Goal: Information Seeking & Learning: Learn about a topic

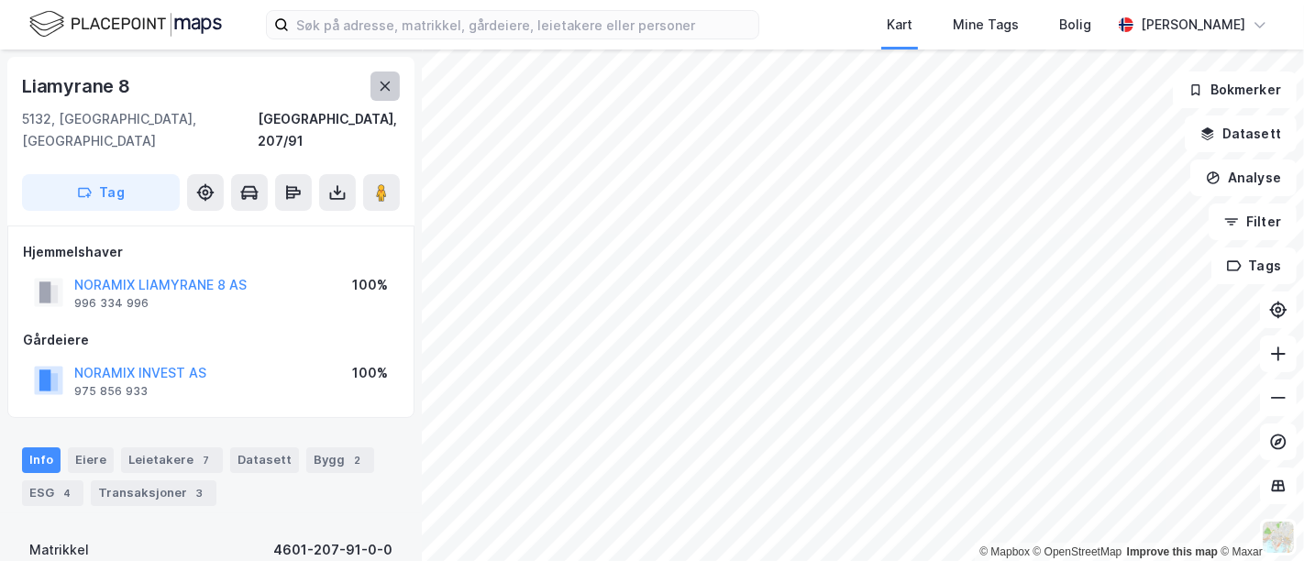
click at [385, 82] on icon at bounding box center [385, 86] width 15 height 15
click at [0, 0] on button "NORAMIX INVEST AS" at bounding box center [0, 0] width 0 height 0
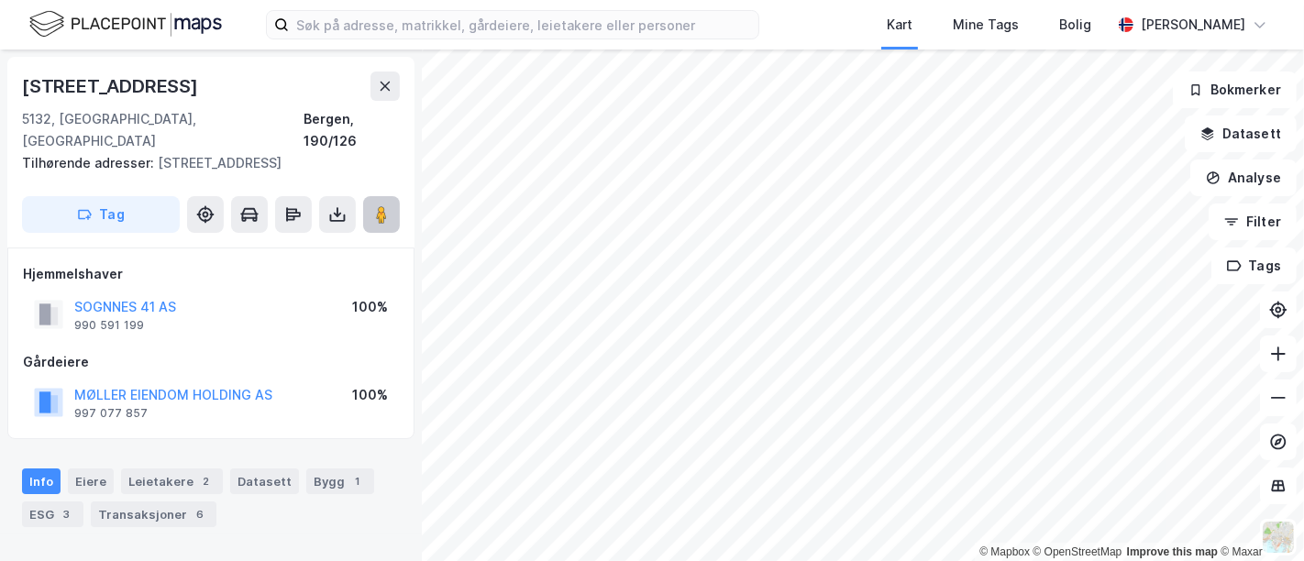
click at [390, 205] on icon at bounding box center [381, 214] width 18 height 18
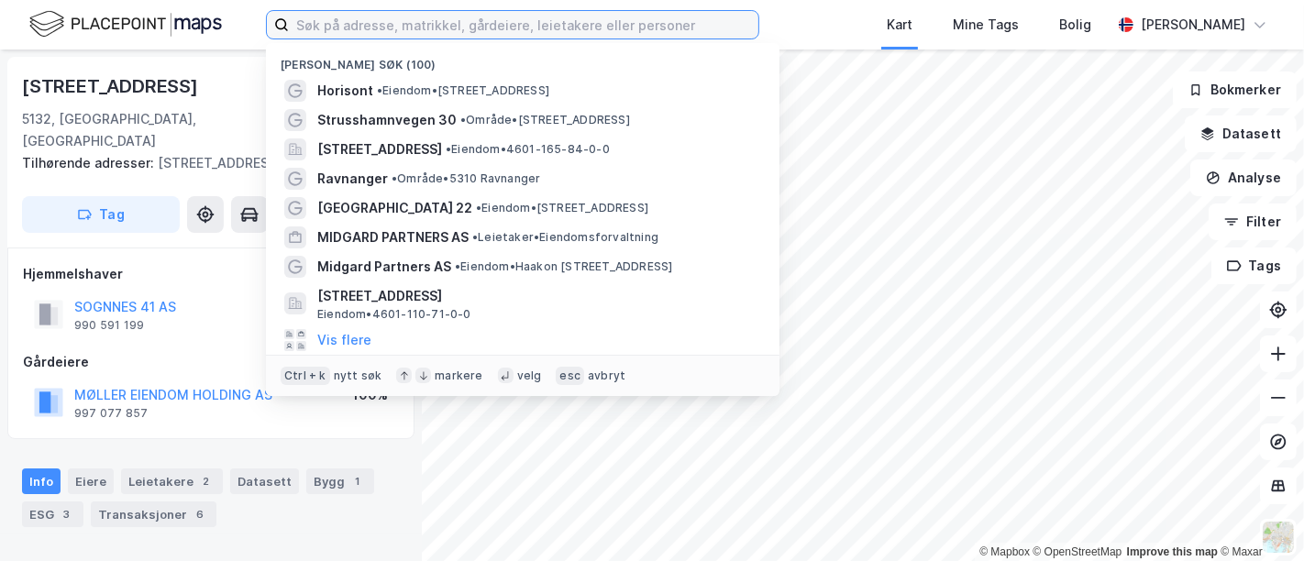
click at [404, 28] on input at bounding box center [524, 25] width 470 height 28
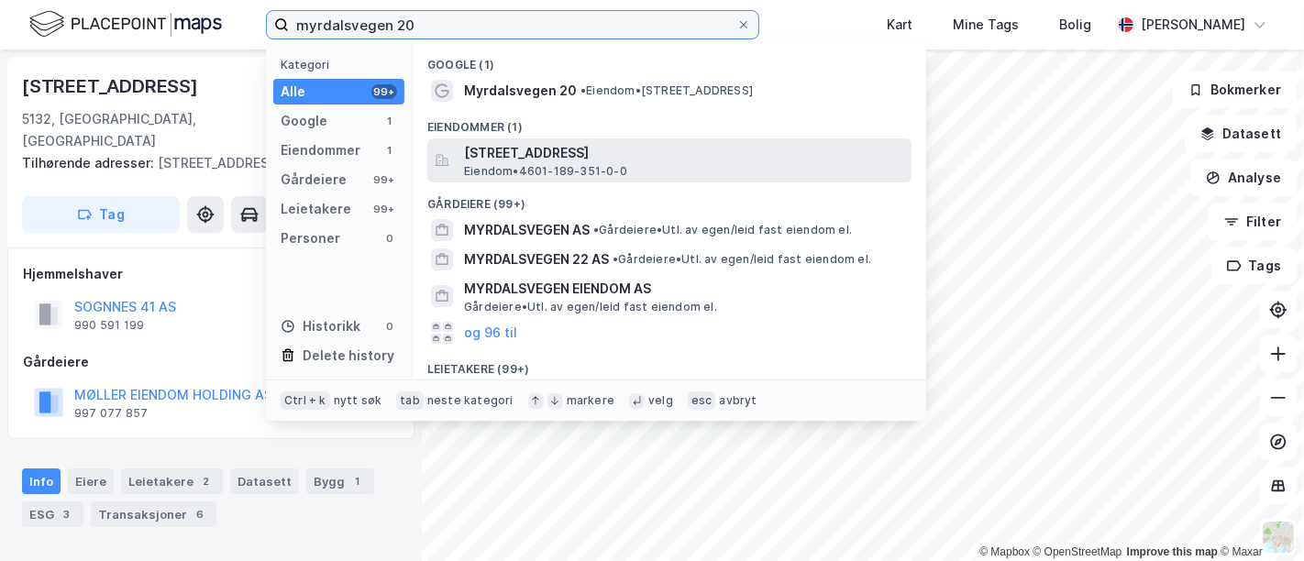
type input "myrdalsvegen 20"
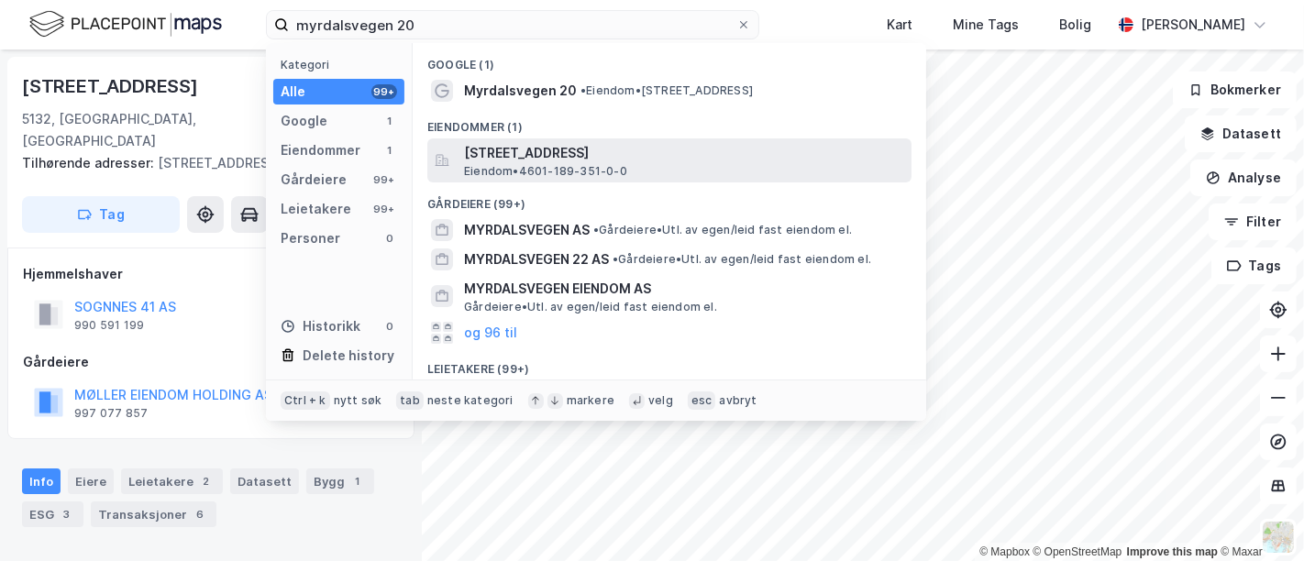
click at [637, 169] on div "[STREET_ADDRESS] • 4601-189-351-0-0" at bounding box center [686, 160] width 444 height 37
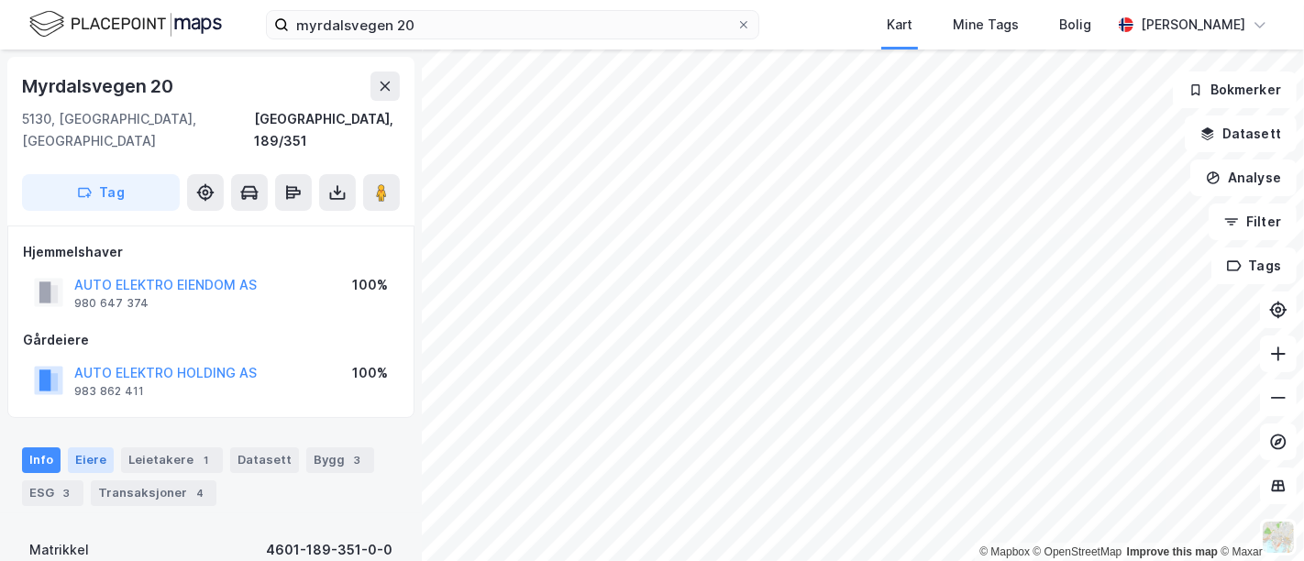
click at [85, 448] on div "Eiere" at bounding box center [91, 461] width 46 height 26
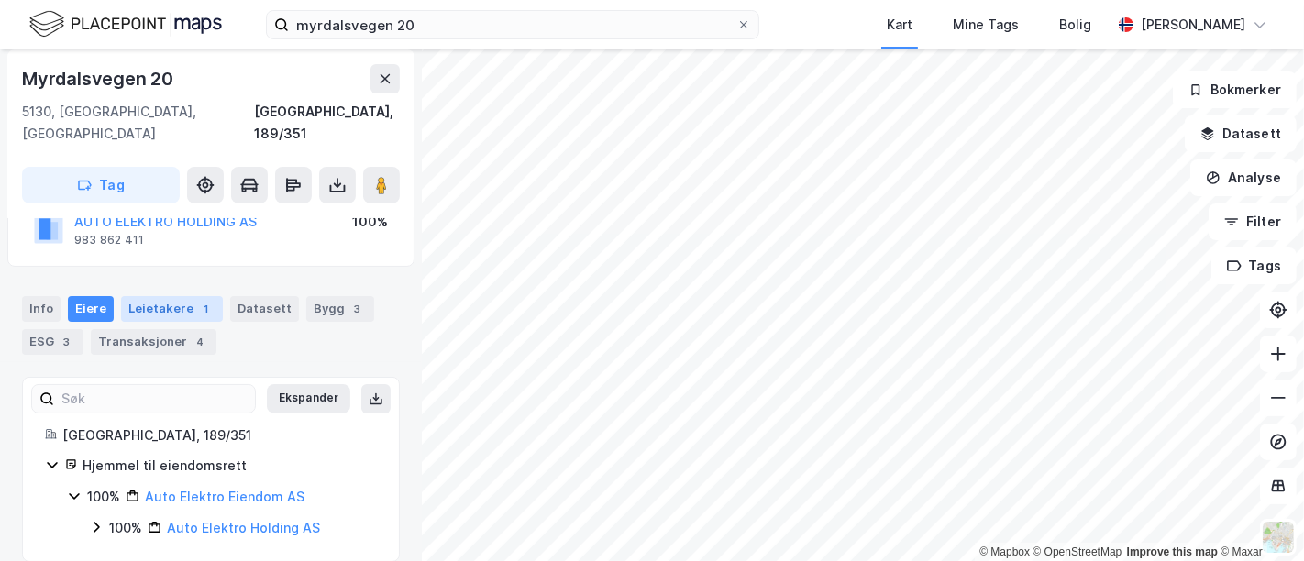
scroll to position [50, 0]
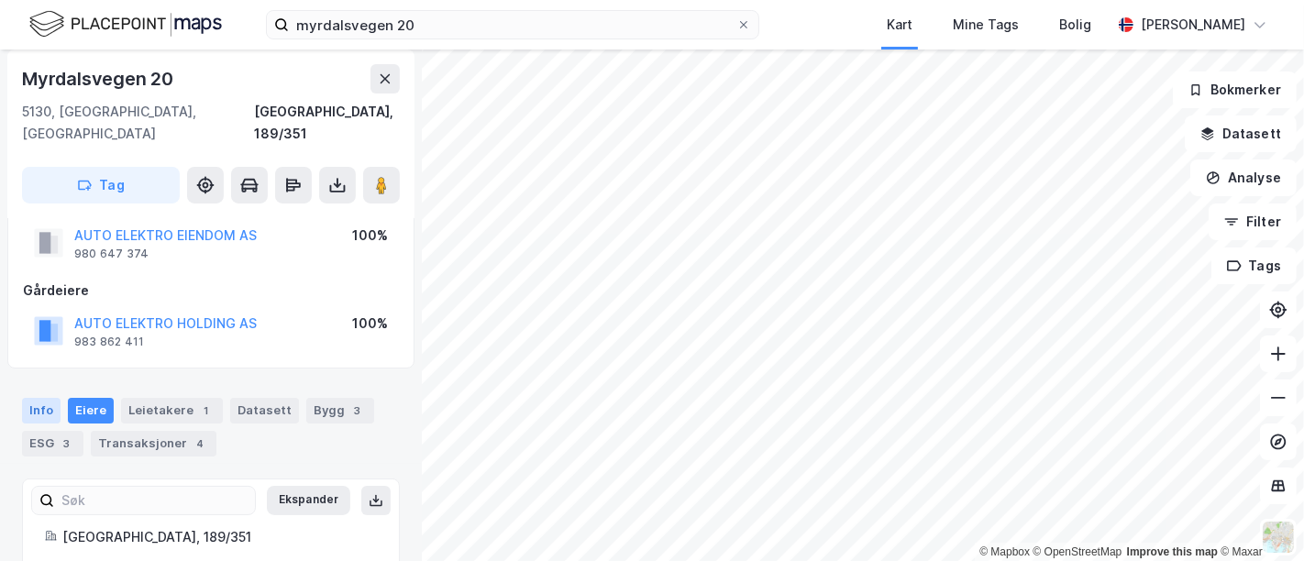
click at [46, 398] on div "Info" at bounding box center [41, 411] width 39 height 26
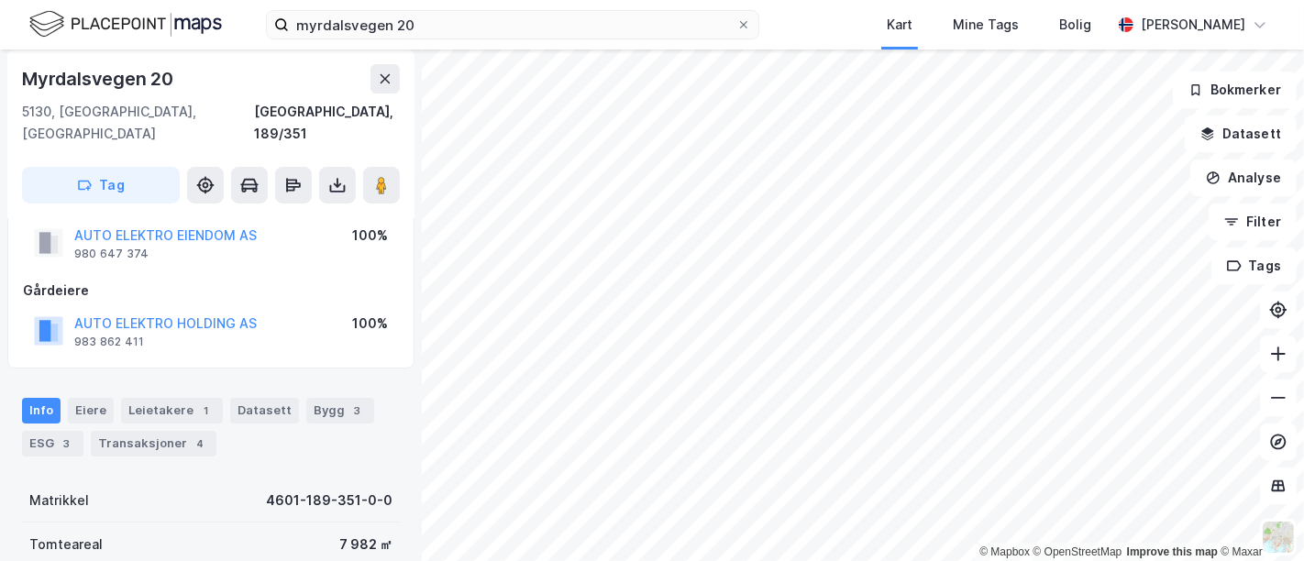
scroll to position [50, 0]
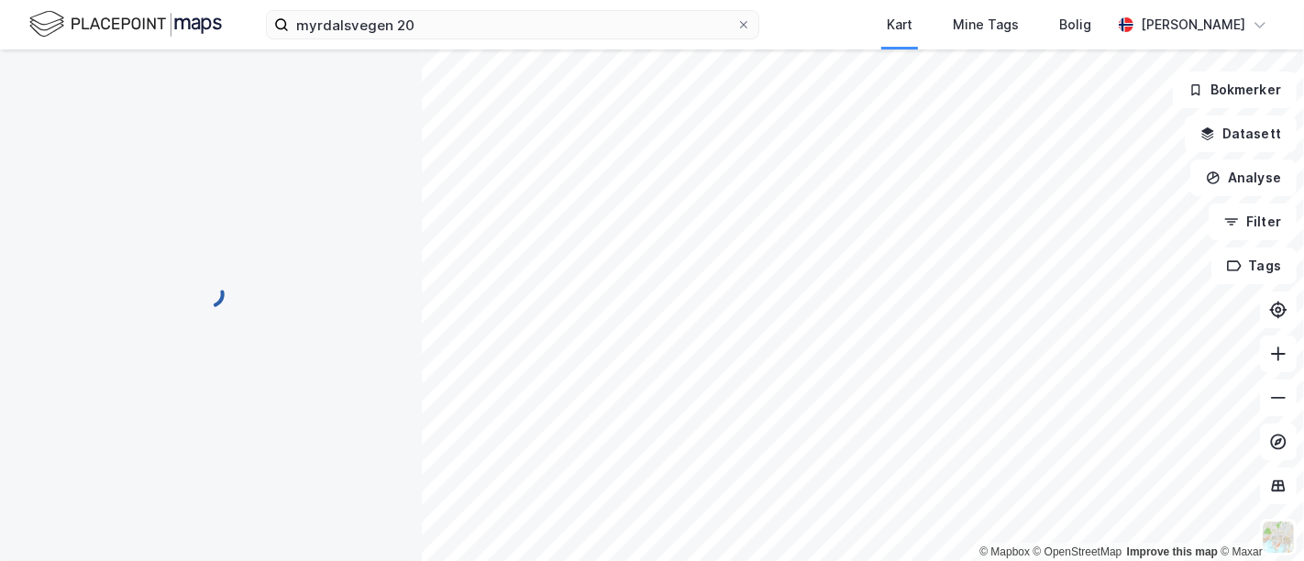
scroll to position [50, 0]
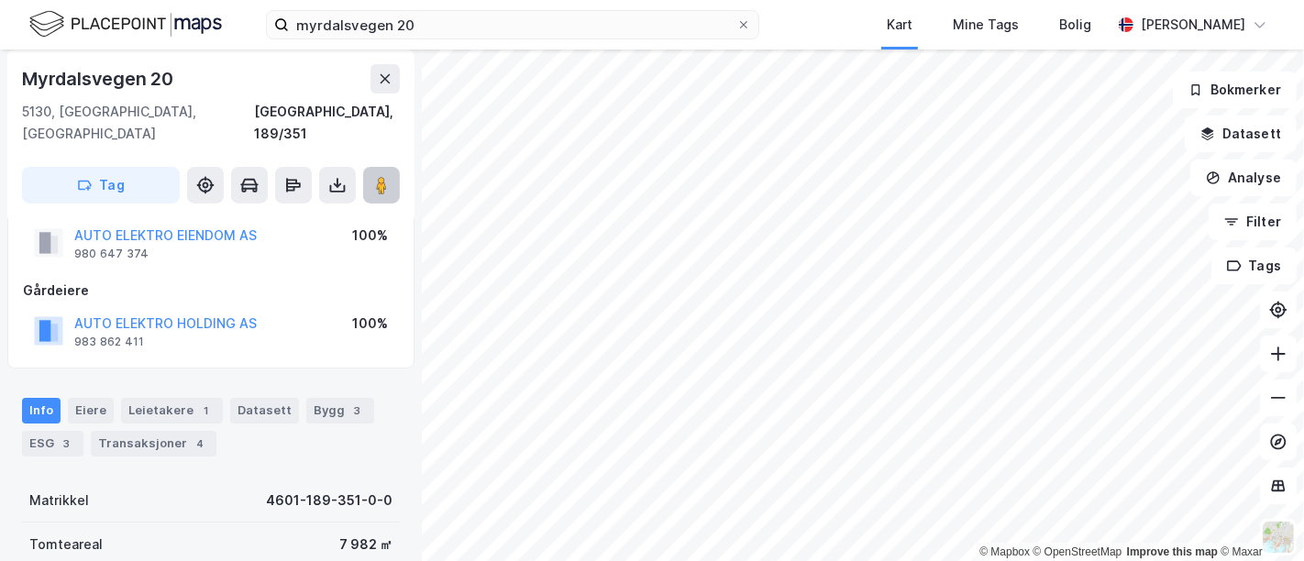
click at [395, 167] on button at bounding box center [381, 185] width 37 height 37
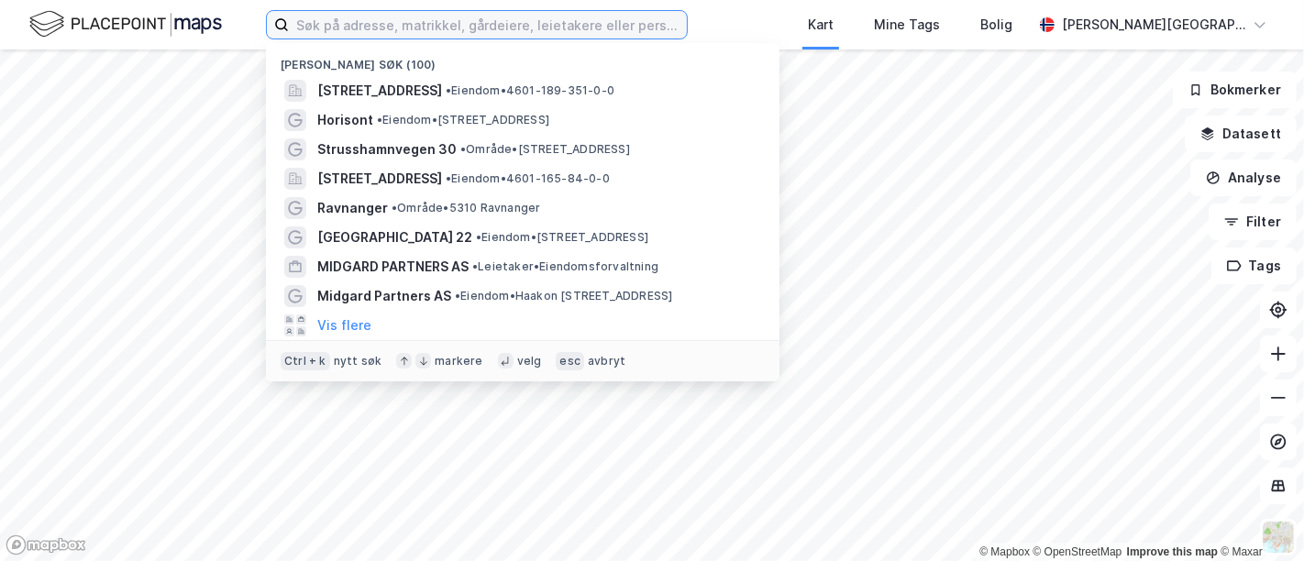
click at [427, 25] on input at bounding box center [488, 25] width 398 height 28
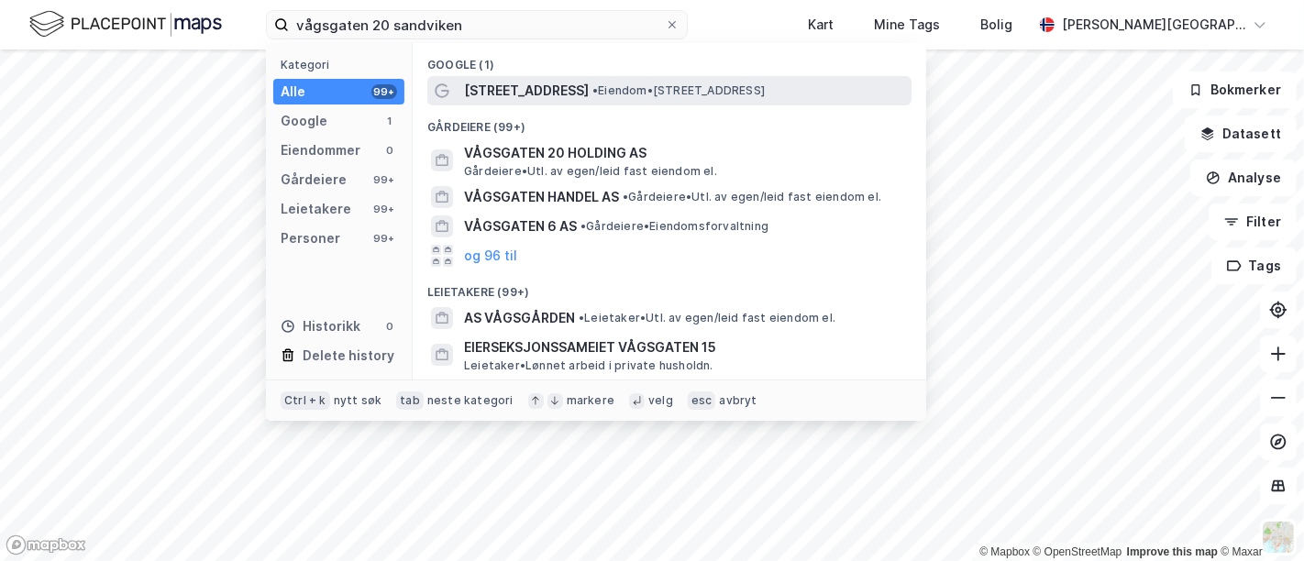
click at [593, 83] on span "• Eiendom • Vågsgaten 20, 5160 Laksevåg" at bounding box center [679, 90] width 172 height 15
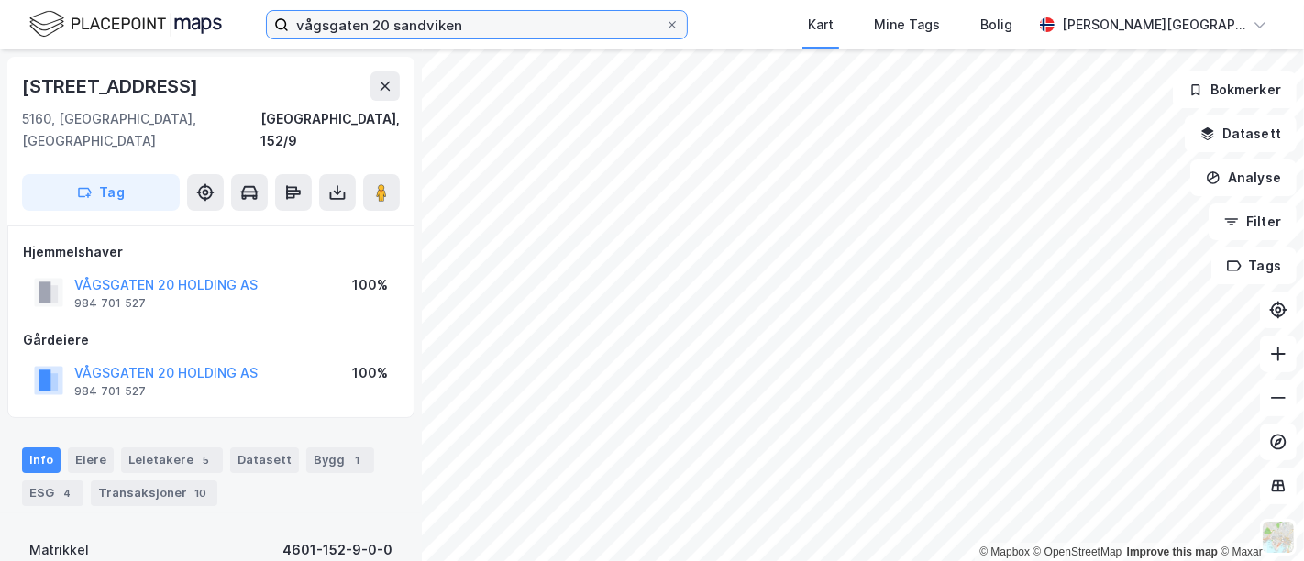
click at [474, 33] on input "vågsgaten 20 sandviken" at bounding box center [477, 25] width 376 height 28
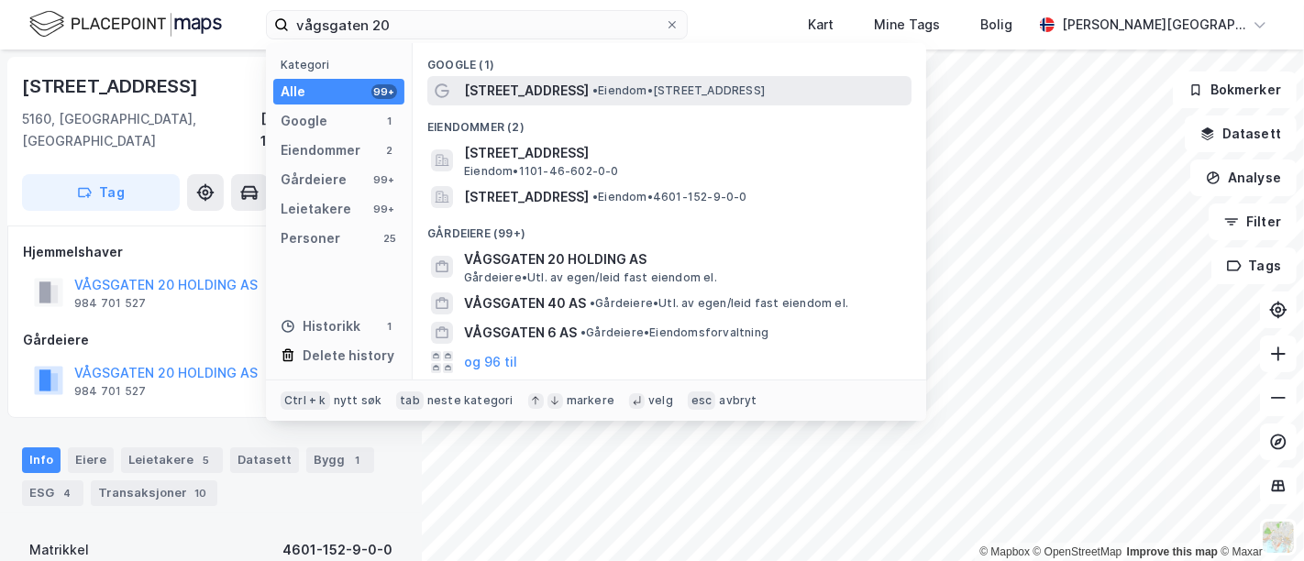
click at [551, 77] on div "Vågsgaten 20 • Eiendom • Vågsgaten 20, 5160 Laksevåg" at bounding box center [669, 90] width 484 height 29
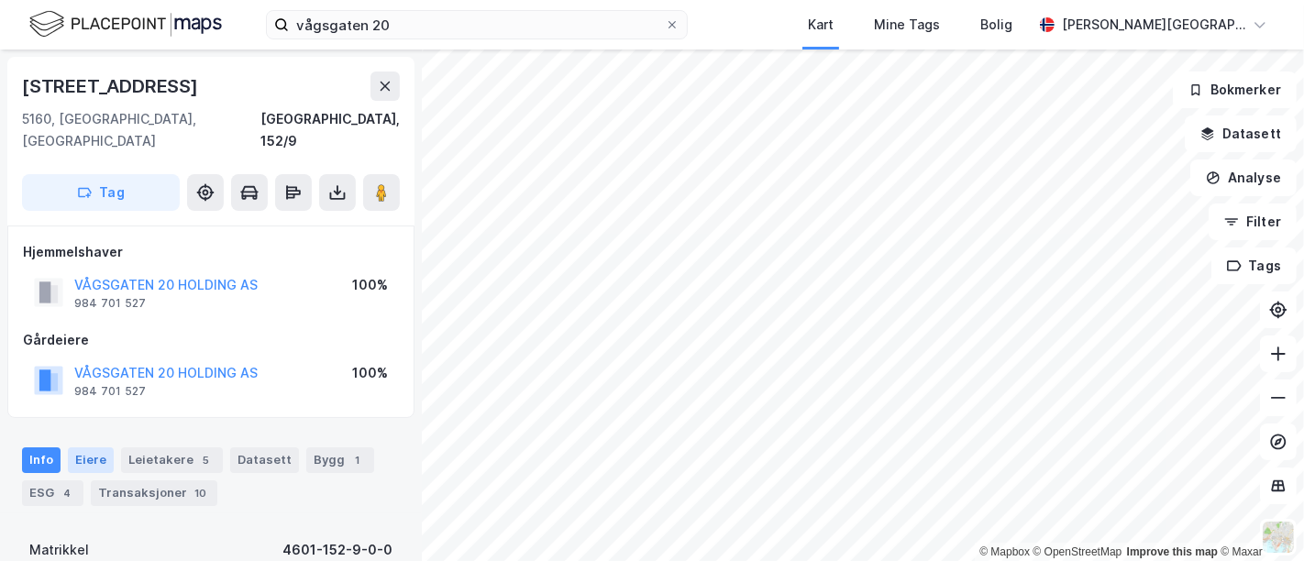
click at [91, 448] on div "Eiere" at bounding box center [91, 461] width 46 height 26
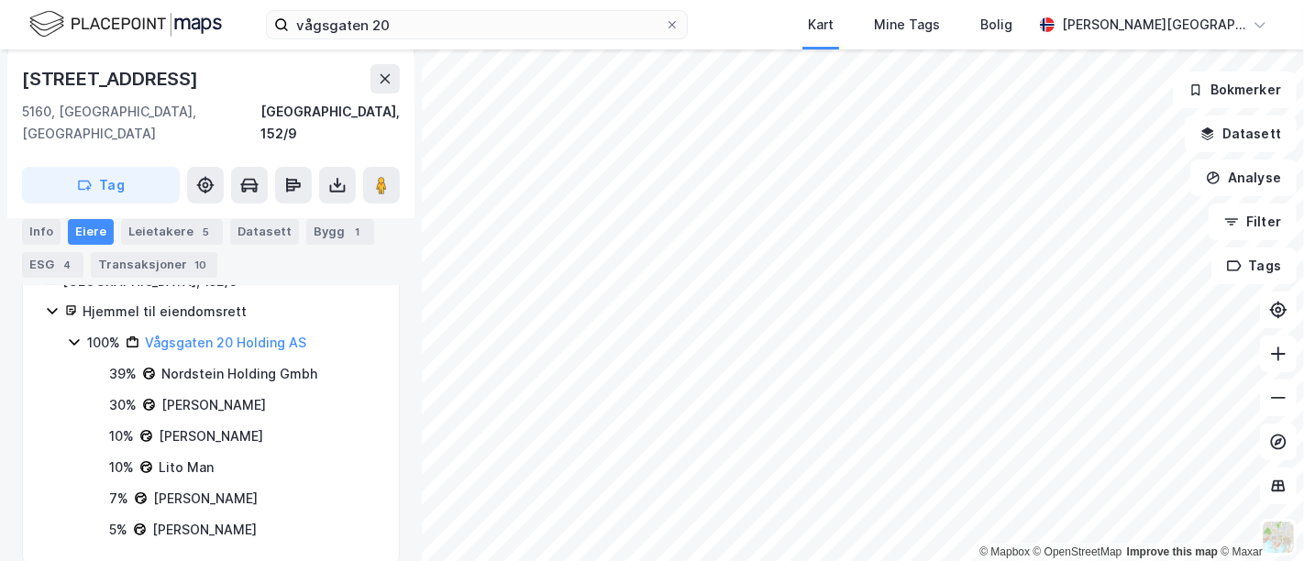
scroll to position [102, 0]
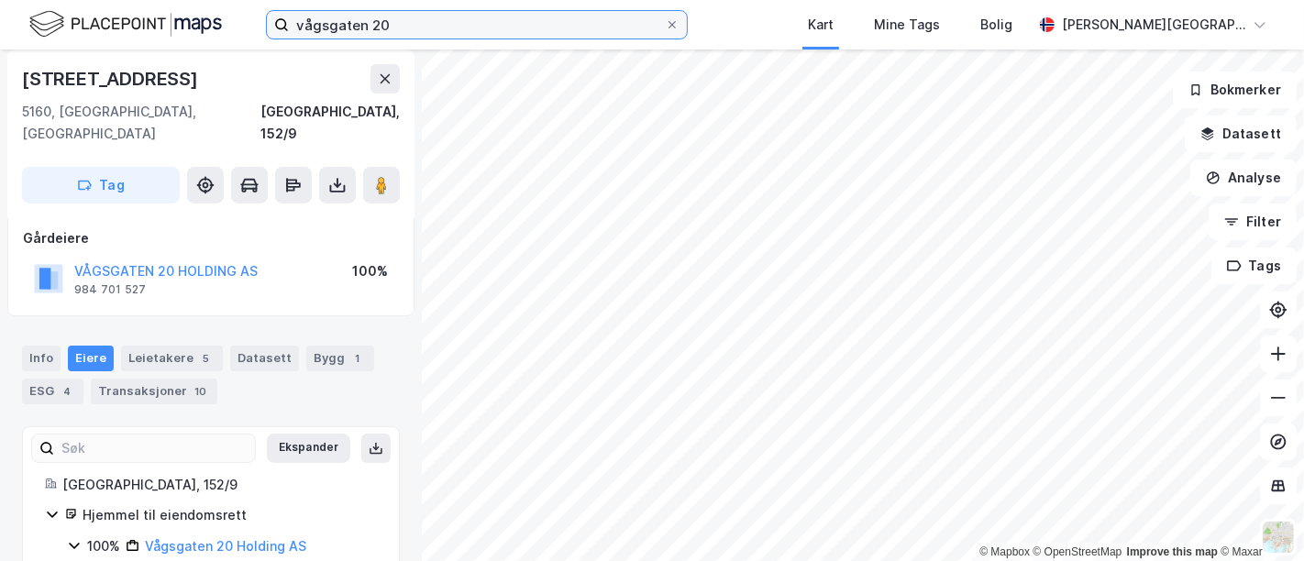
click at [527, 11] on input "vågsgaten 20" at bounding box center [477, 25] width 376 height 28
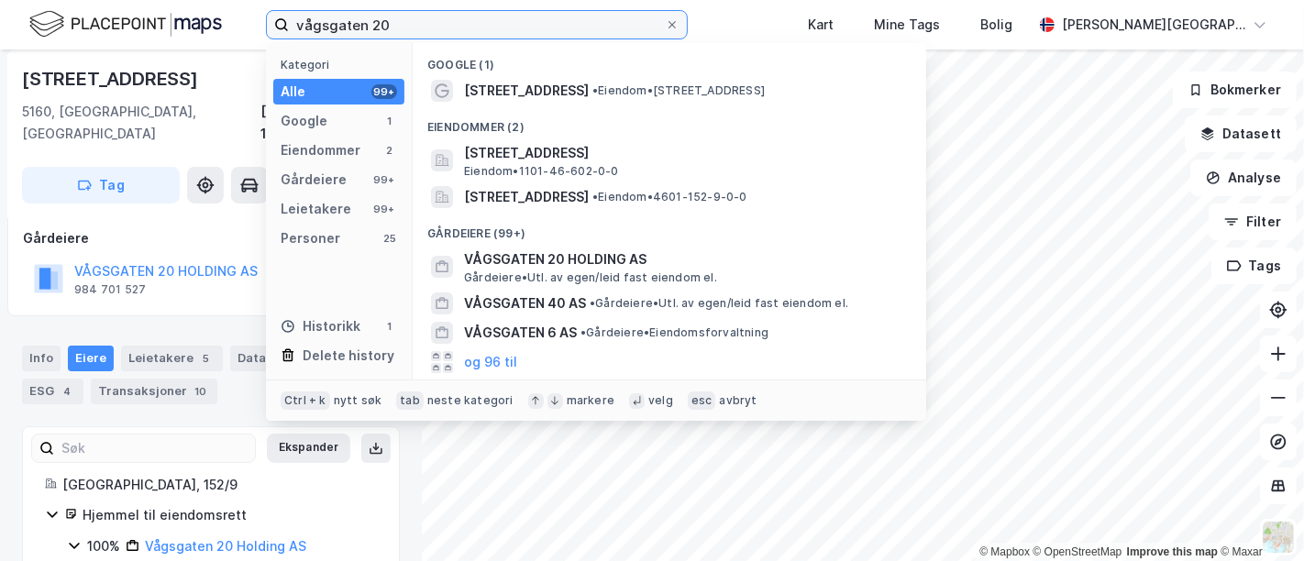
click at [527, 11] on input "vågsgaten 20" at bounding box center [477, 25] width 376 height 28
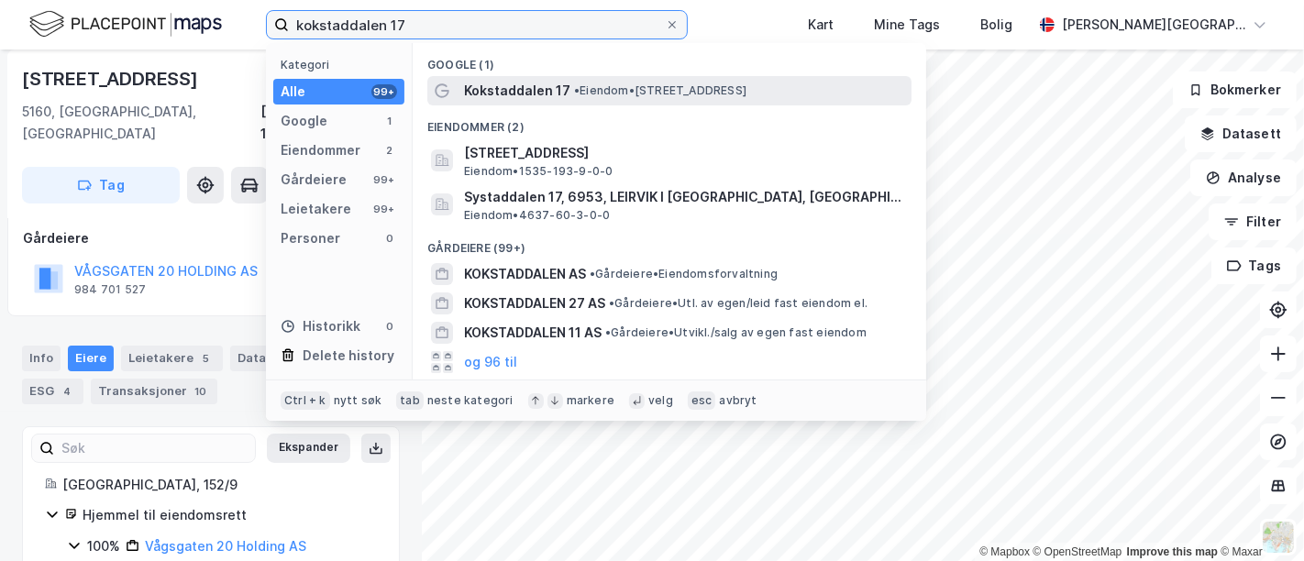
type input "kokstaddalen 17"
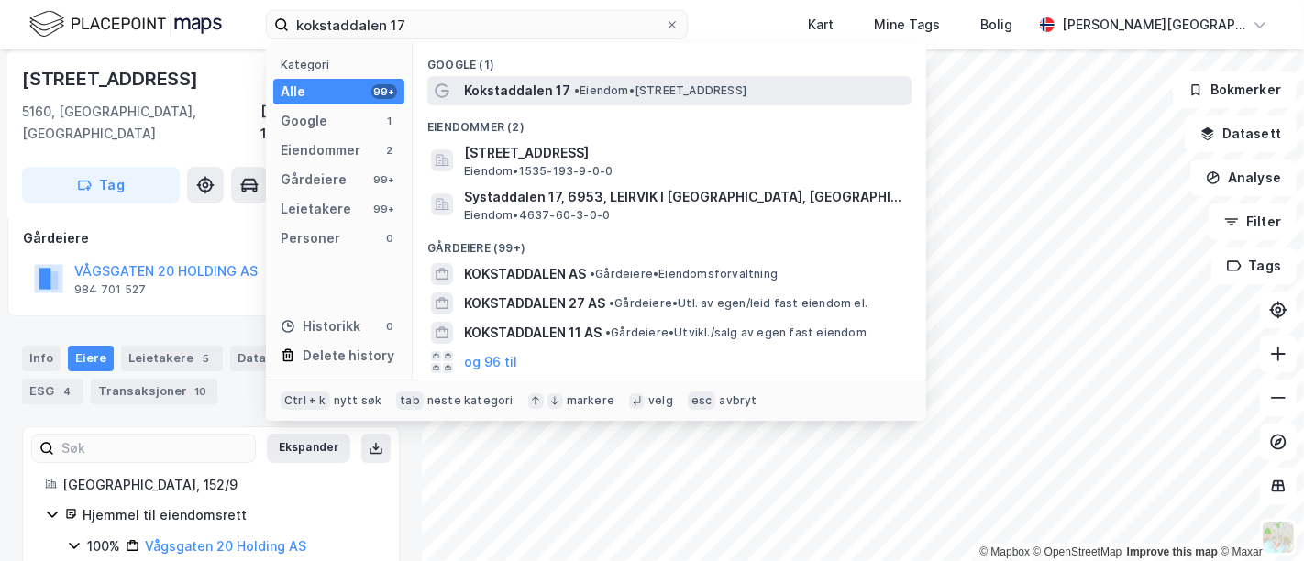
click at [553, 94] on span "Kokstaddalen 17" at bounding box center [517, 91] width 106 height 22
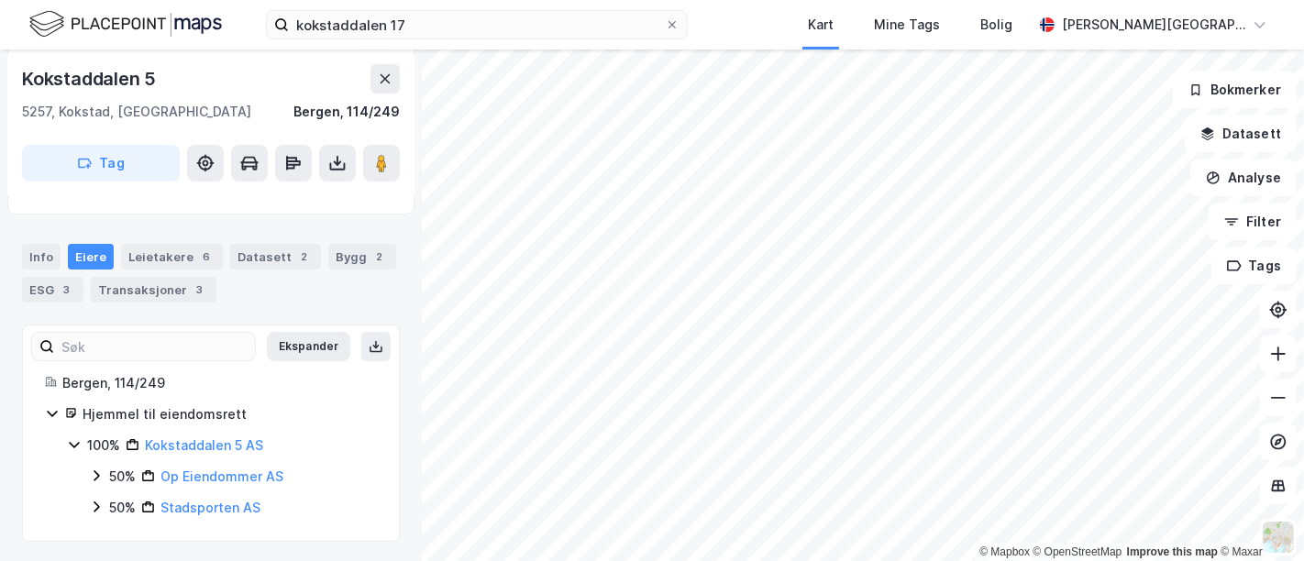
scroll to position [307, 0]
click at [194, 290] on div "3" at bounding box center [200, 288] width 18 height 18
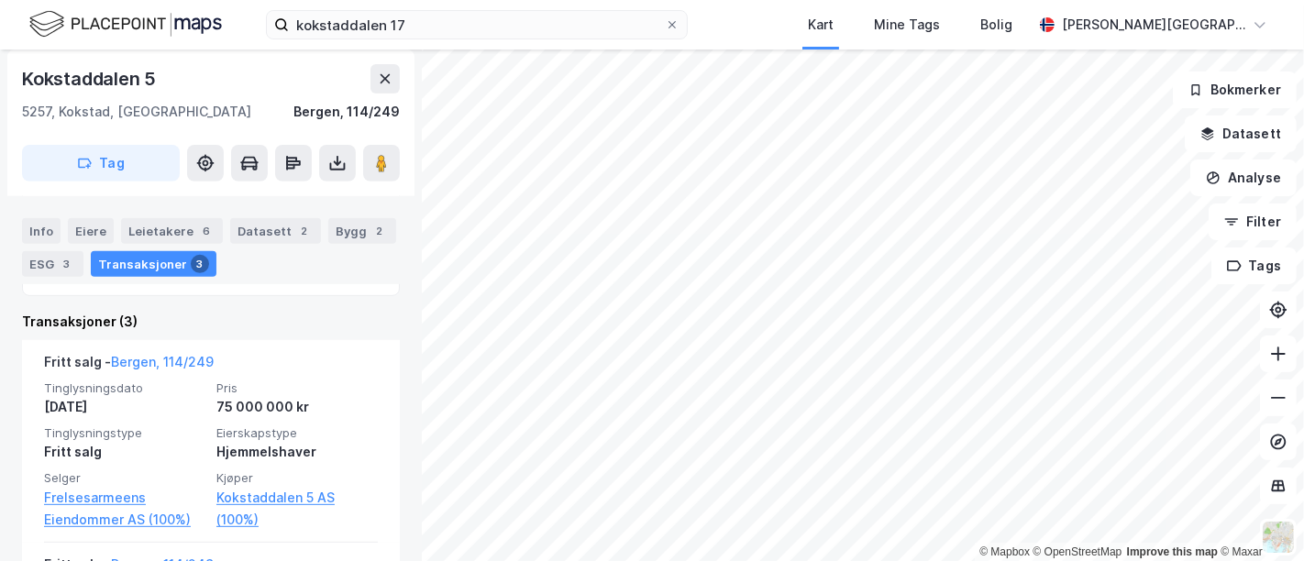
scroll to position [614, 0]
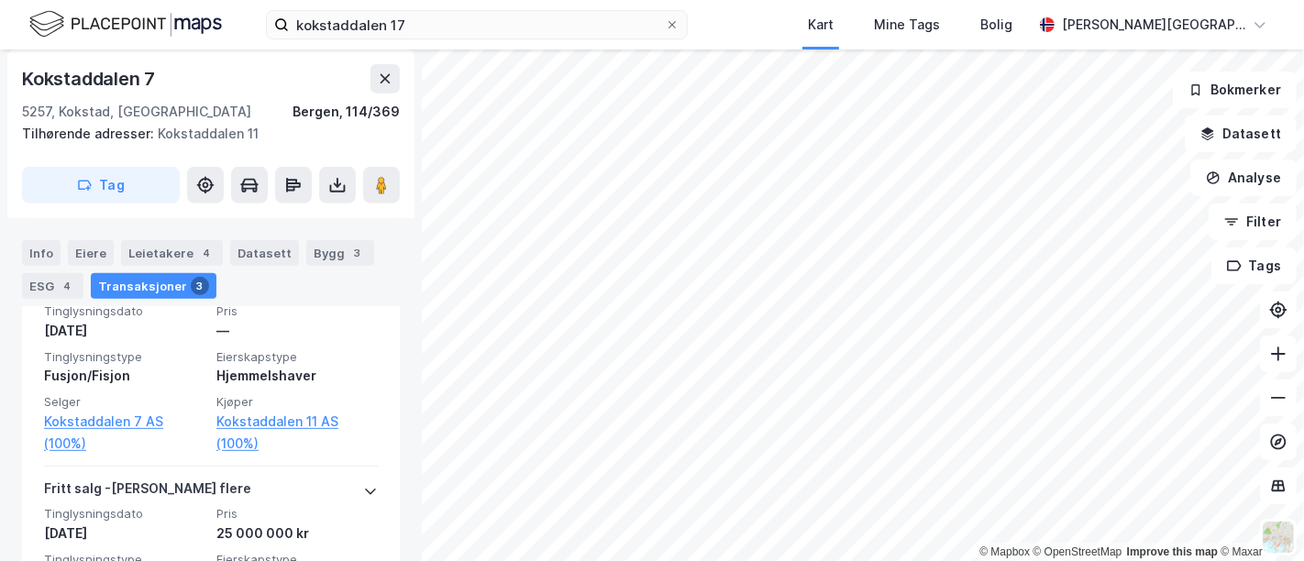
scroll to position [745, 0]
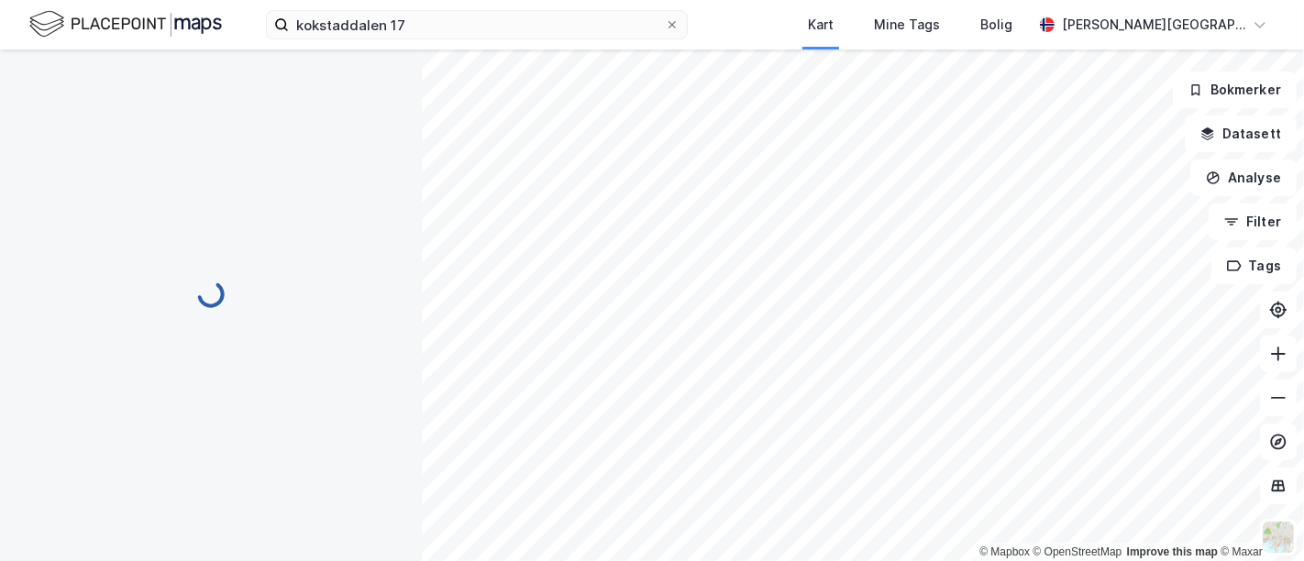
scroll to position [410, 0]
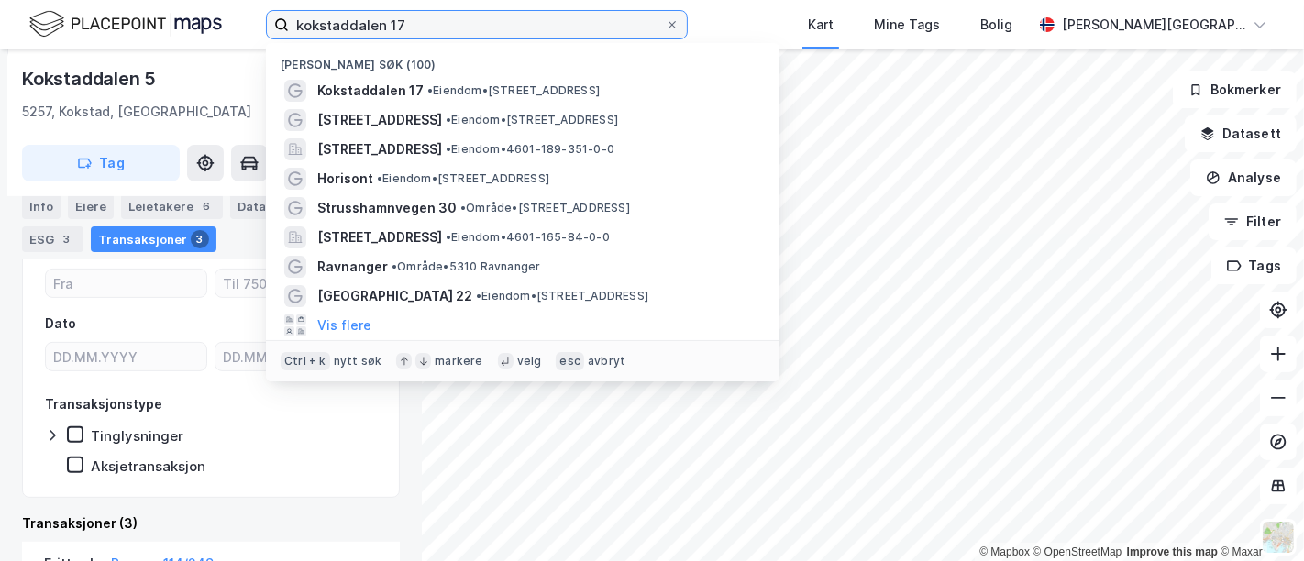
click at [424, 20] on input "kokstaddalen 17" at bounding box center [477, 25] width 376 height 28
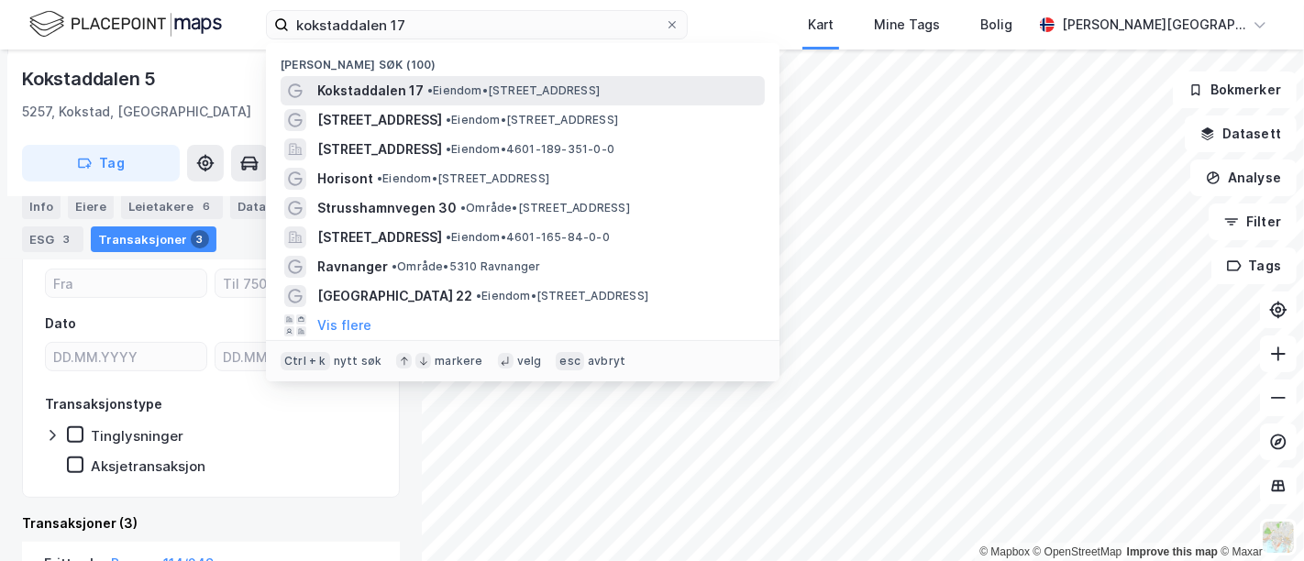
click at [454, 85] on span "• Eiendom • Kokstaddalen 17, 5257 Bergen" at bounding box center [513, 90] width 172 height 15
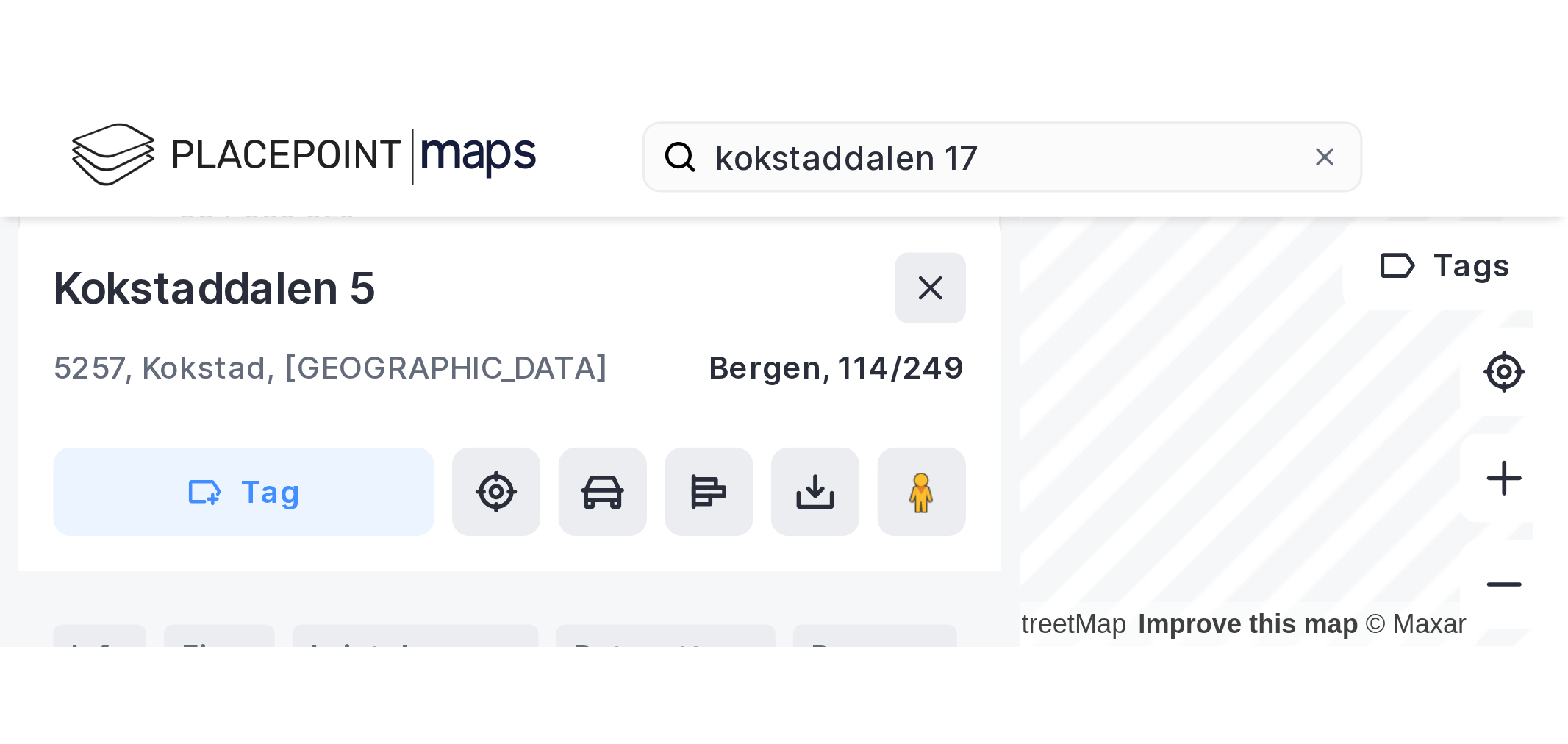
scroll to position [329, 0]
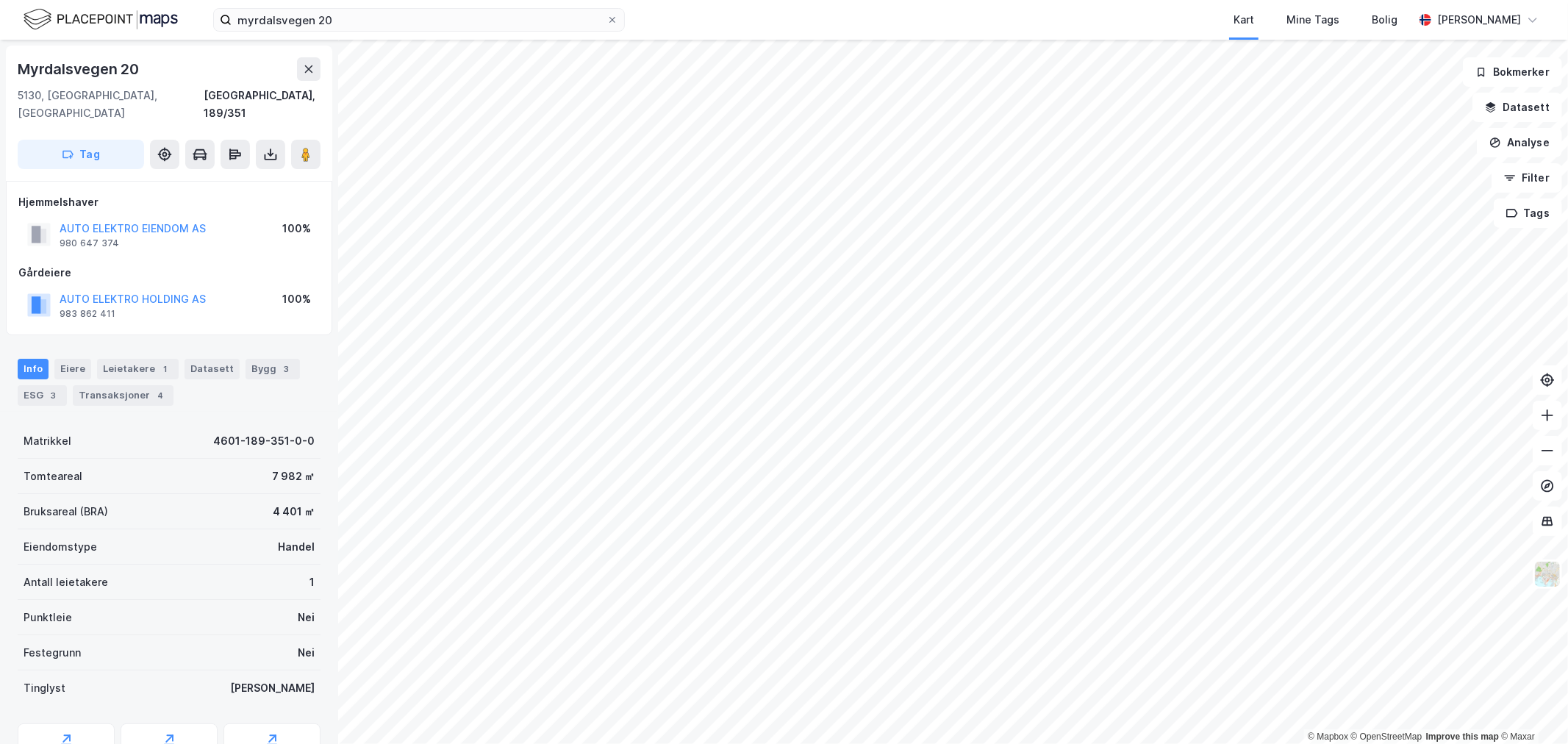
scroll to position [40, 0]
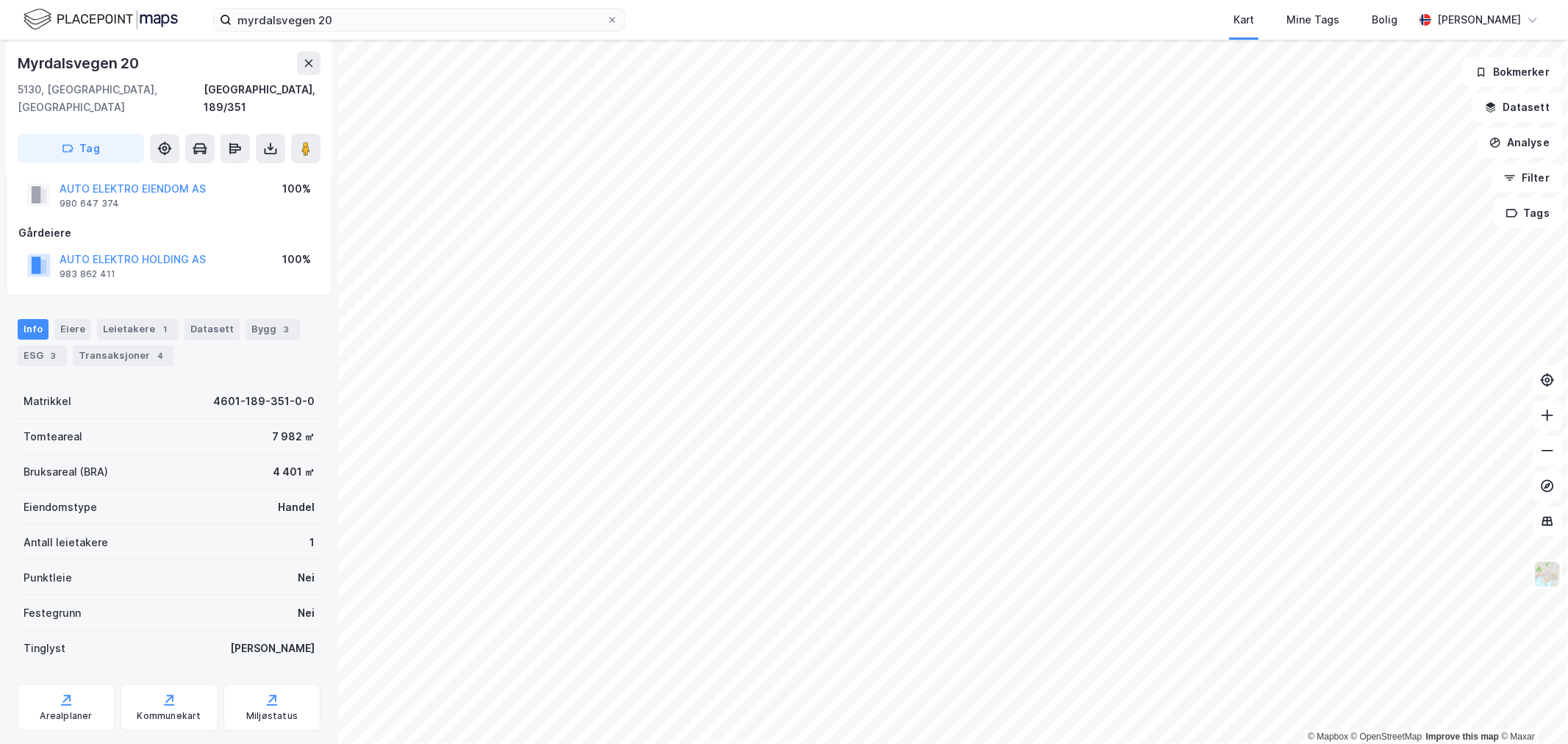
click at [39, 15] on img at bounding box center [100, 19] width 155 height 26
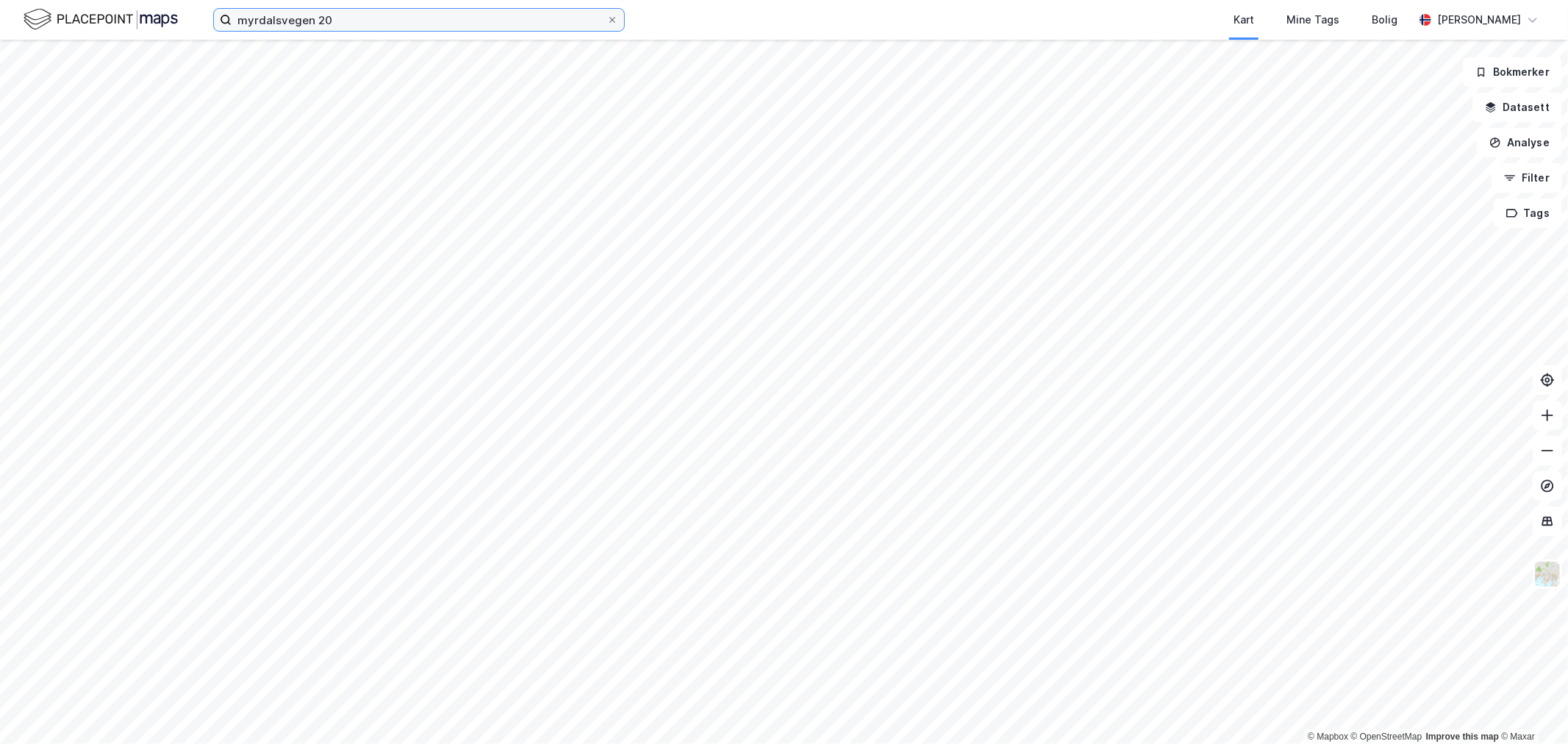
click at [354, 26] on input "myrdalsvegen 20" at bounding box center [419, 20] width 375 height 22
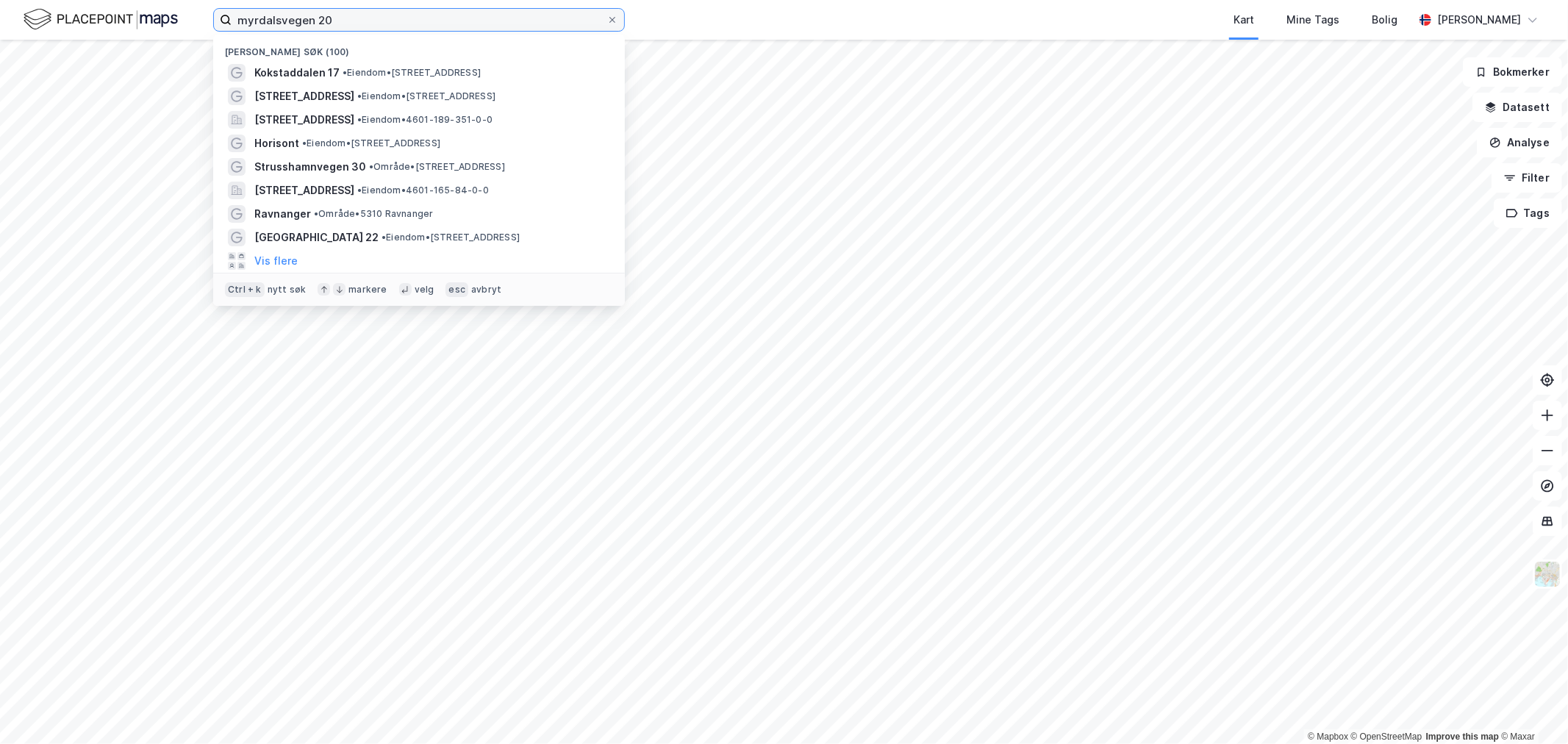
click at [354, 26] on input "myrdalsvegen 20" at bounding box center [419, 20] width 375 height 22
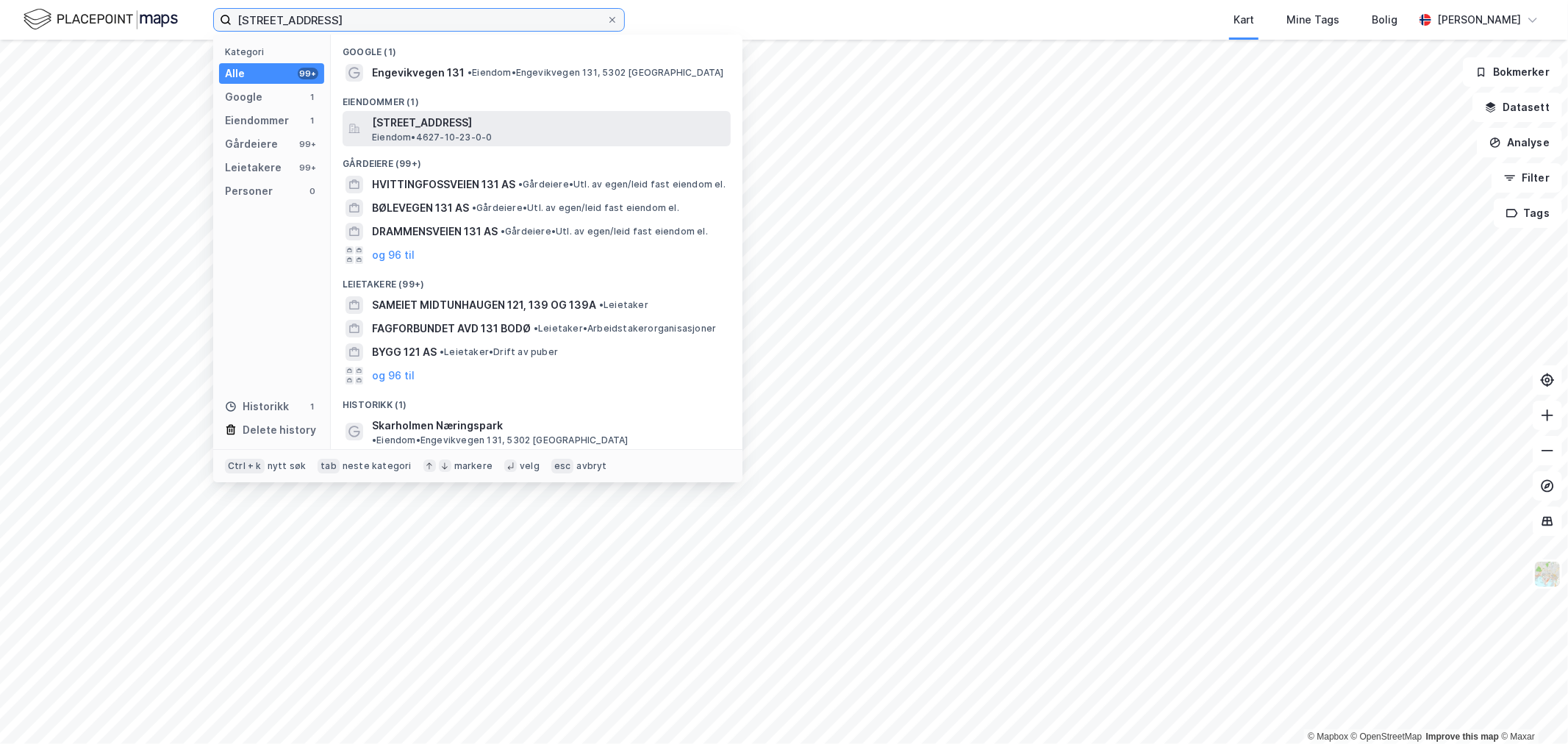
type input "engevikvegen 131"
click at [466, 127] on span "Engevikvegen 131, 5302, STRUSSHAMN, ASKØY" at bounding box center [548, 123] width 353 height 18
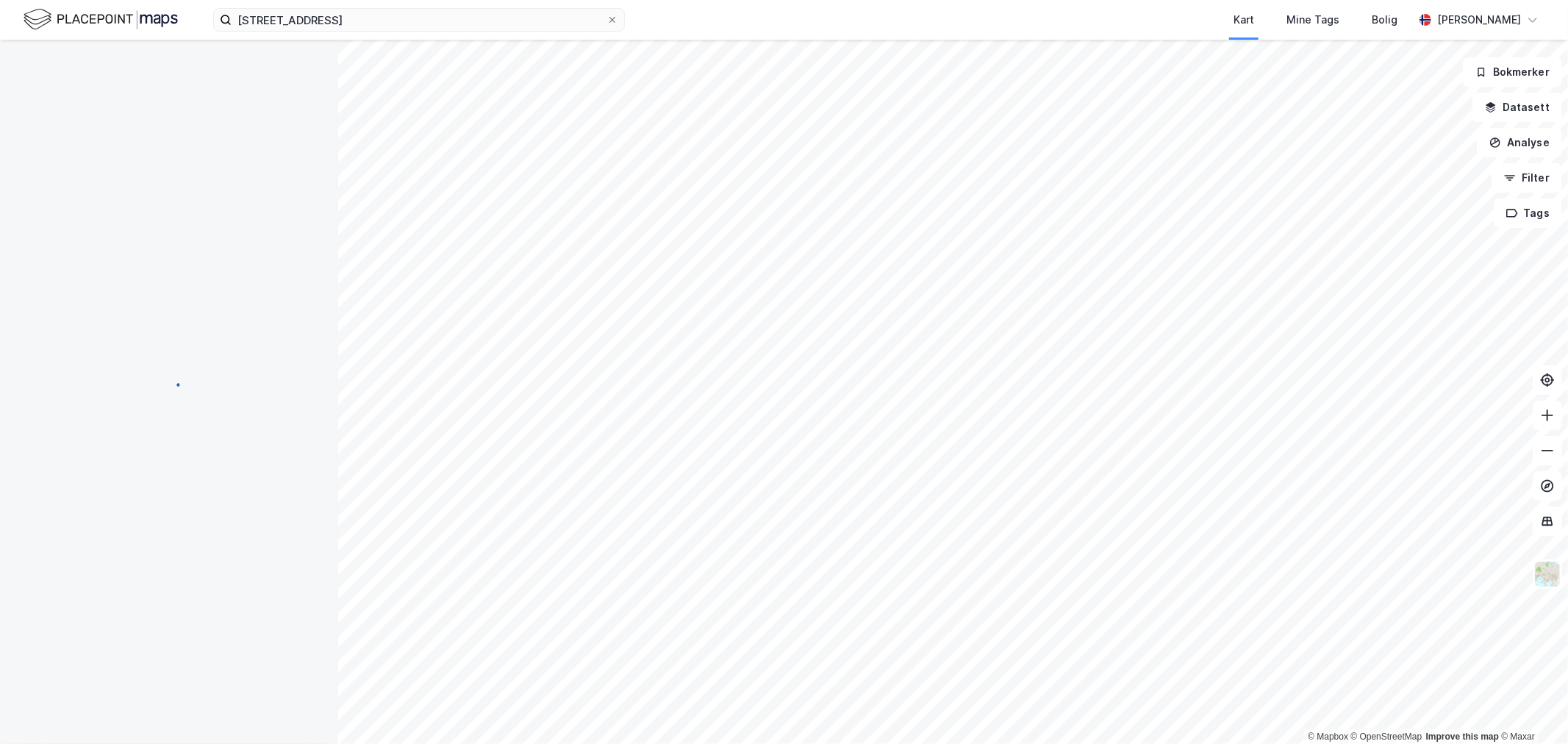
scroll to position [40, 0]
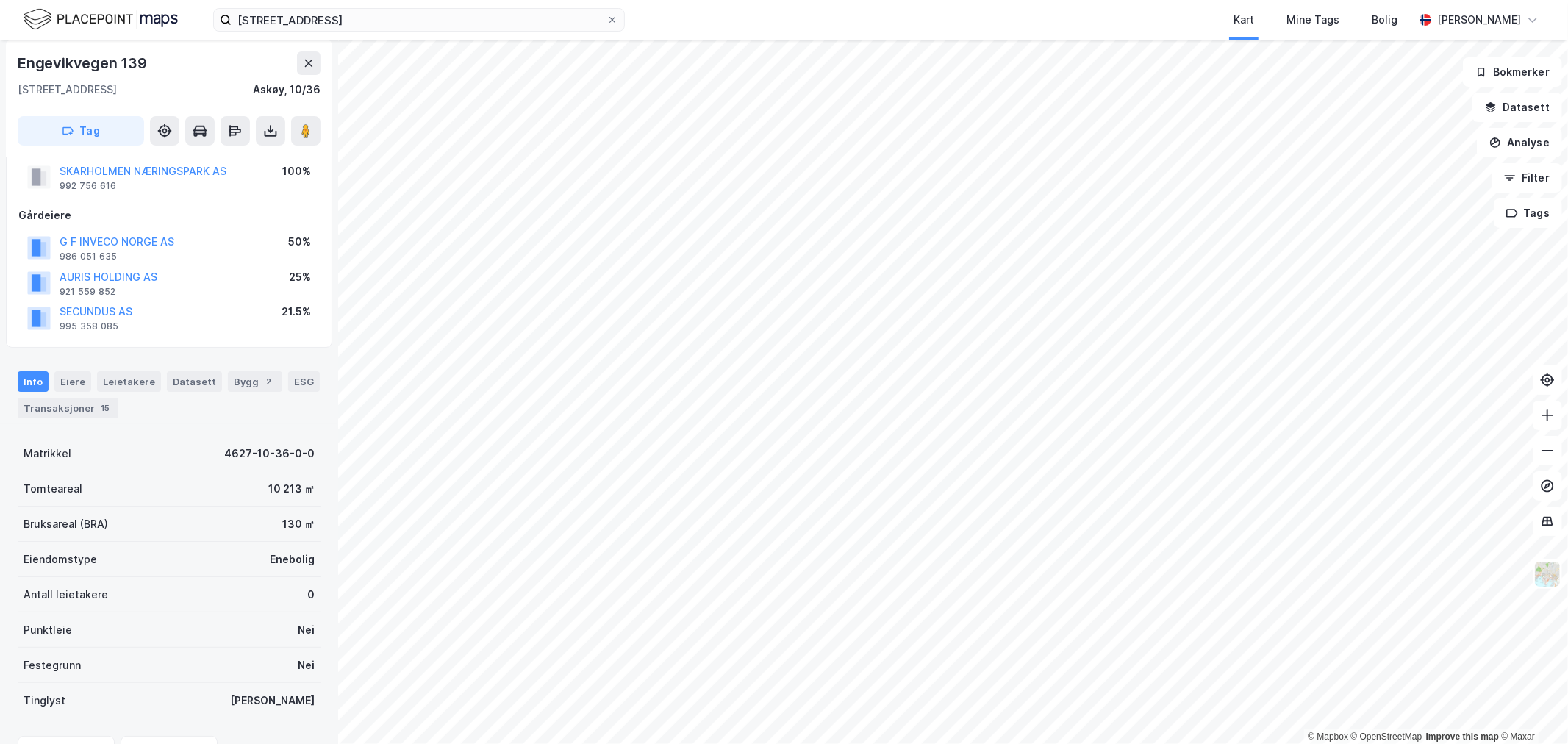
scroll to position [40, 0]
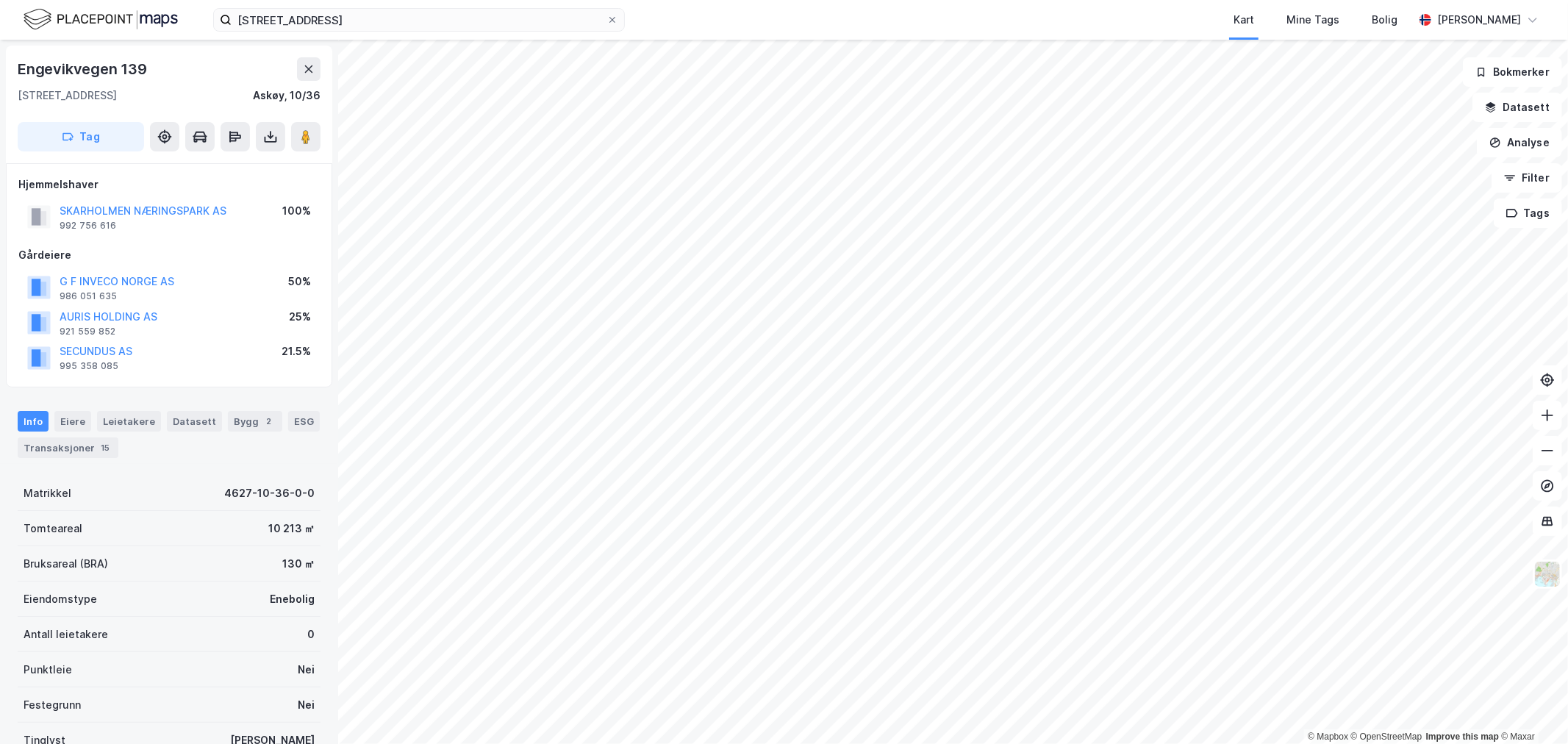
scroll to position [40, 0]
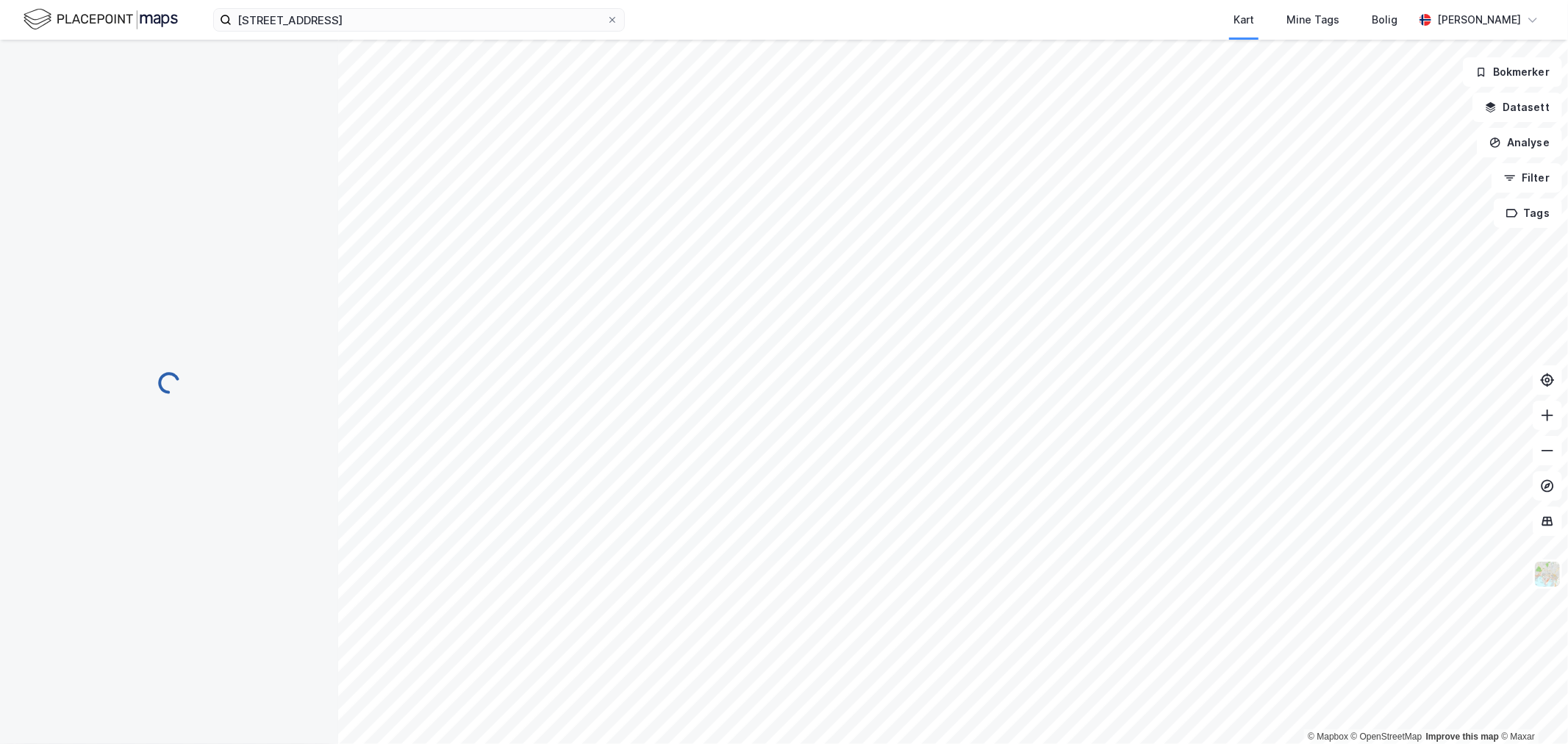
scroll to position [40, 0]
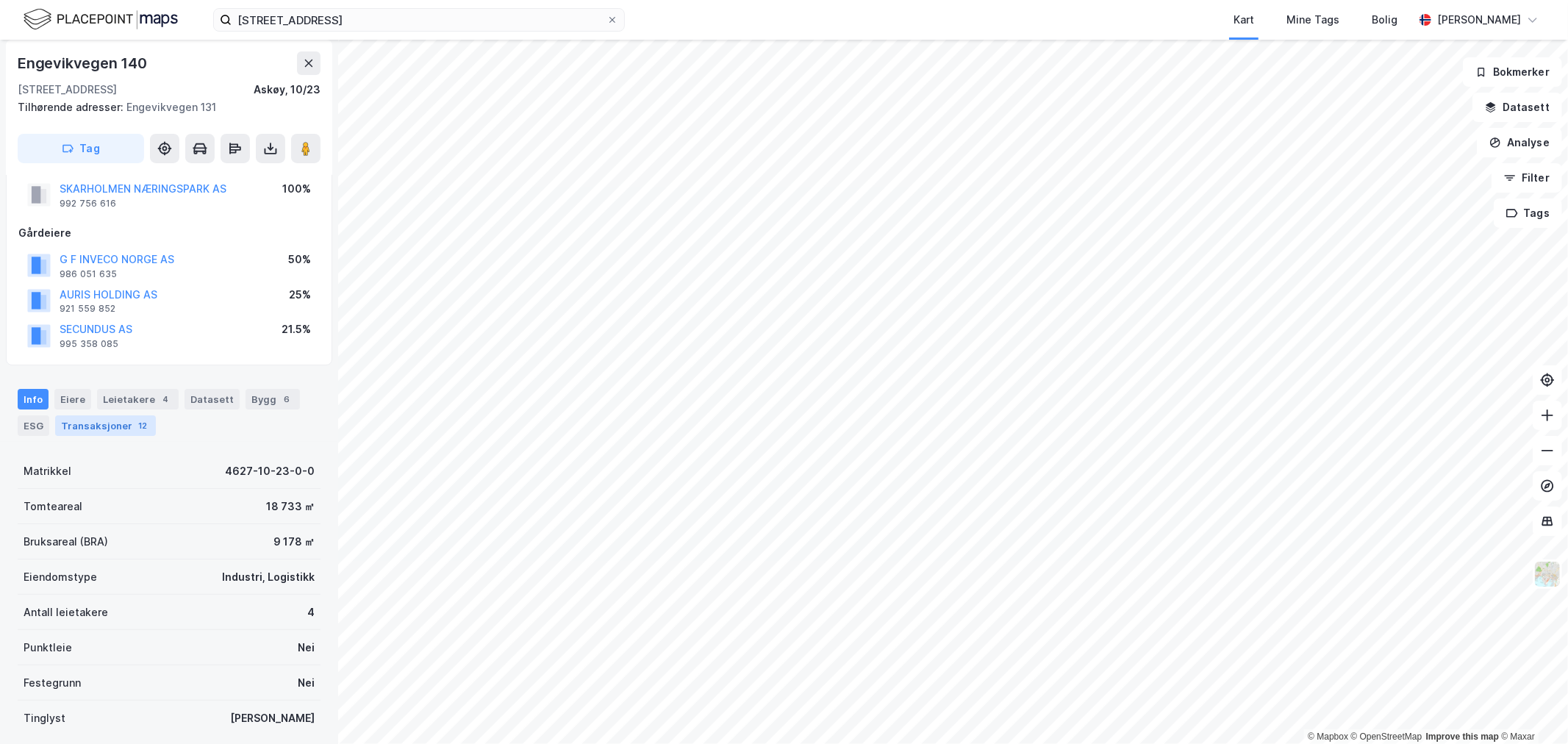
click at [123, 429] on div "Transaksjoner 12" at bounding box center [106, 426] width 101 height 21
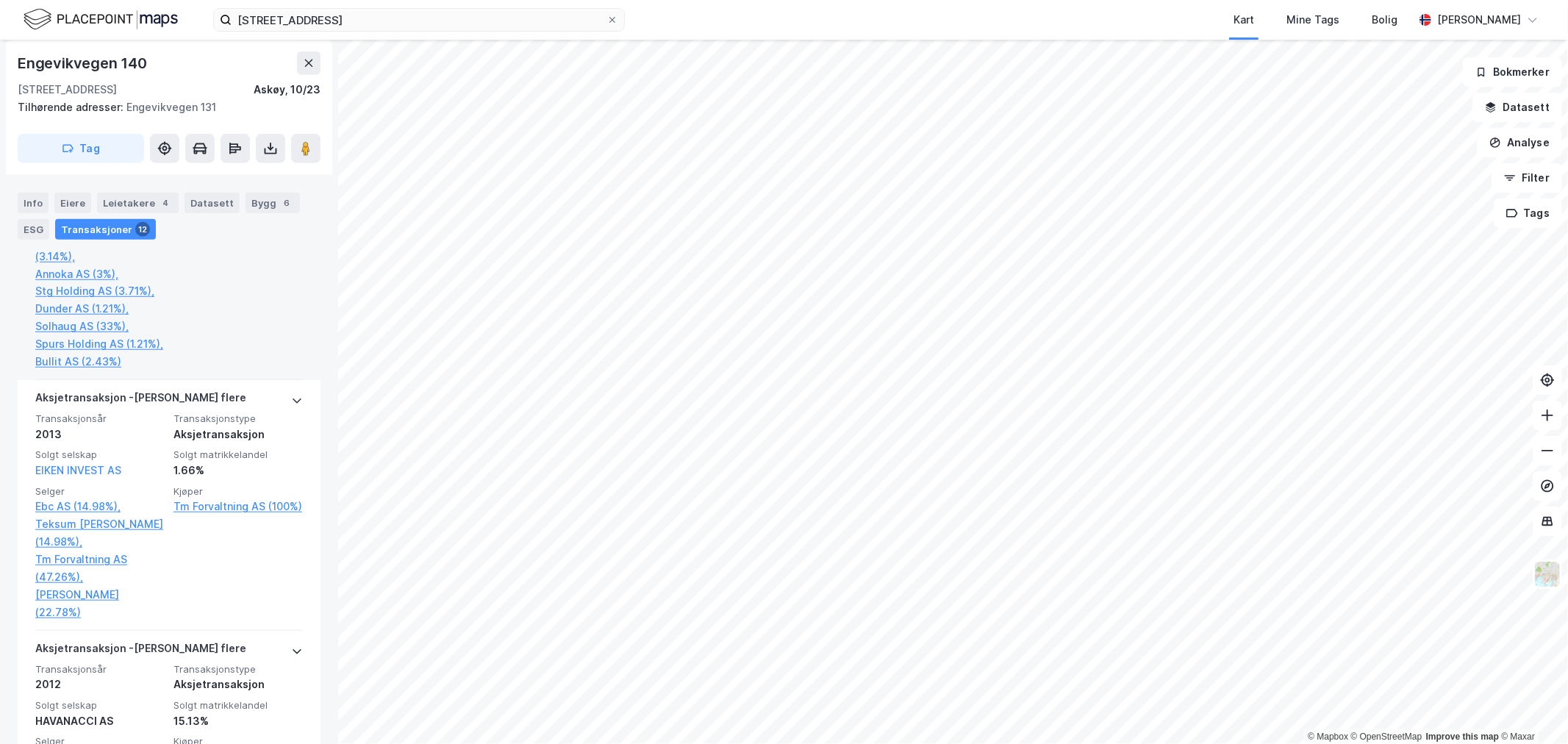
scroll to position [285, 0]
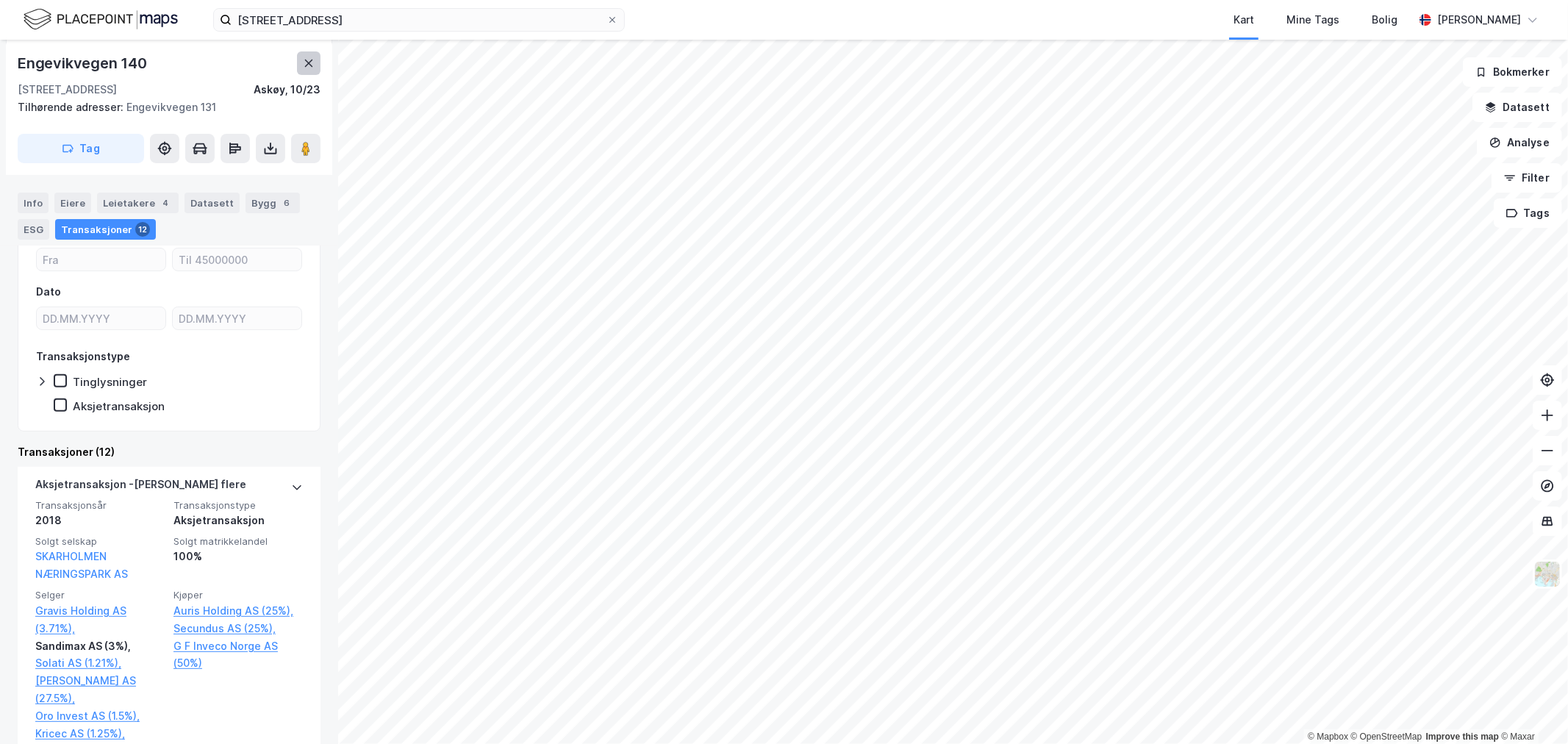
click at [313, 58] on icon at bounding box center [308, 63] width 12 height 12
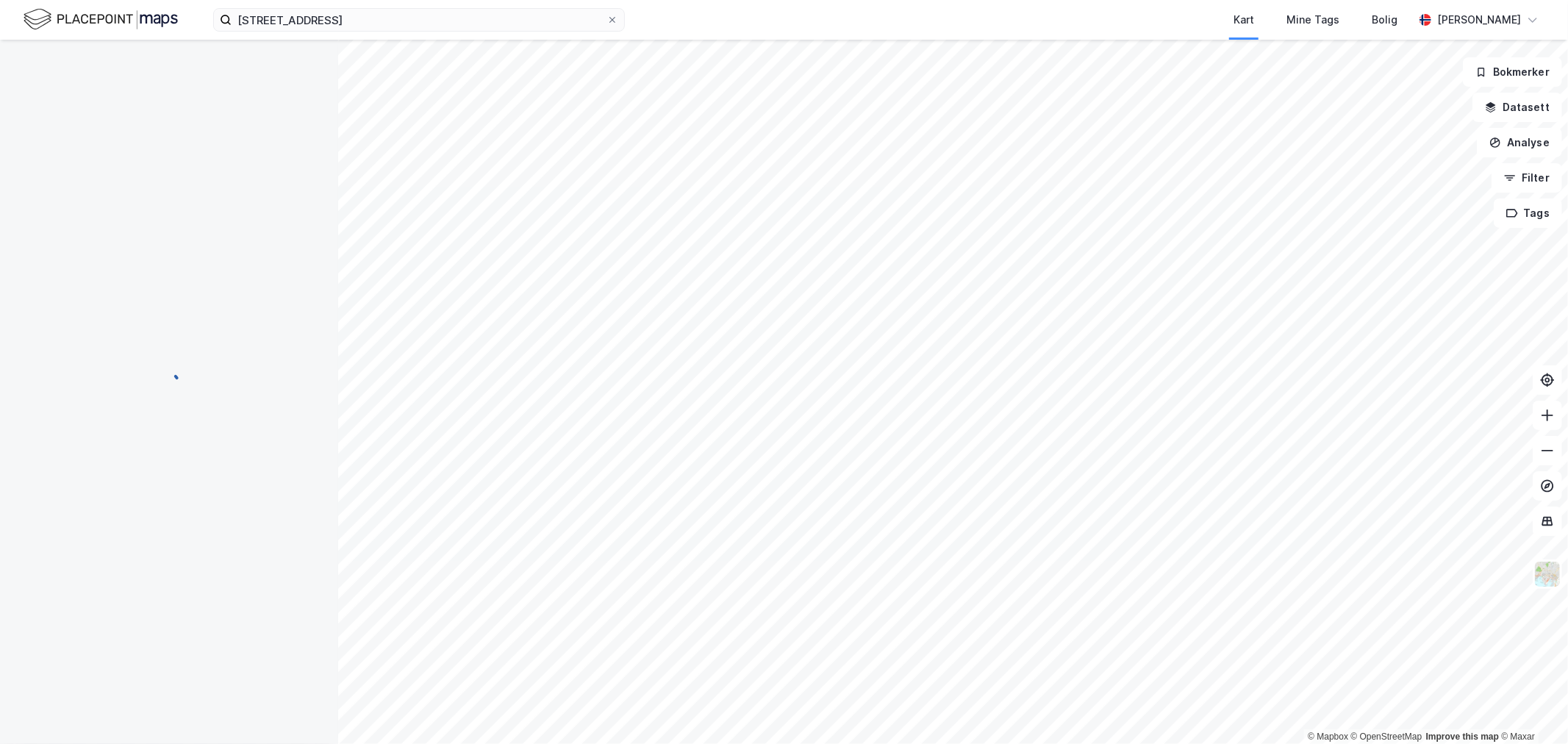
scroll to position [6, 0]
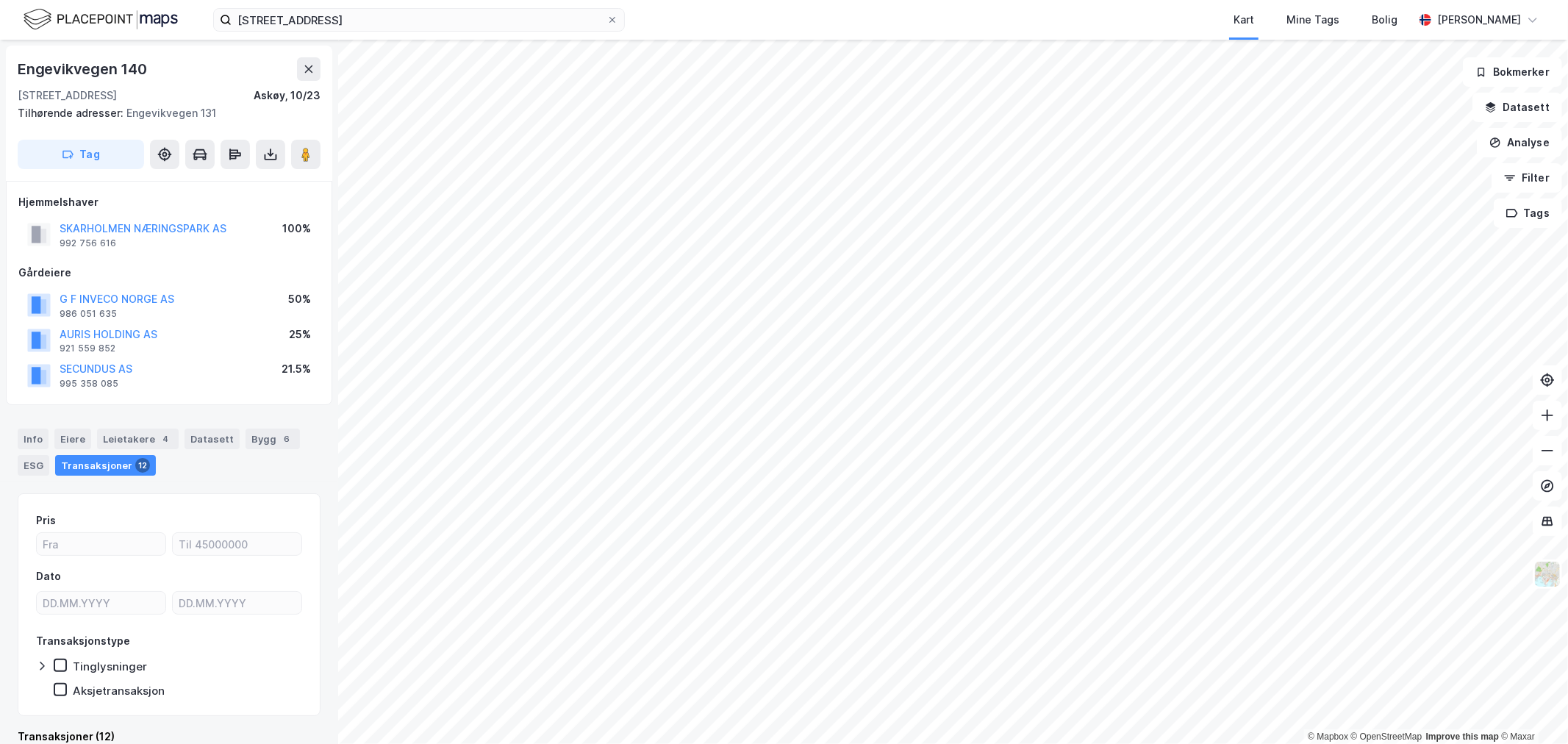
scroll to position [6, 0]
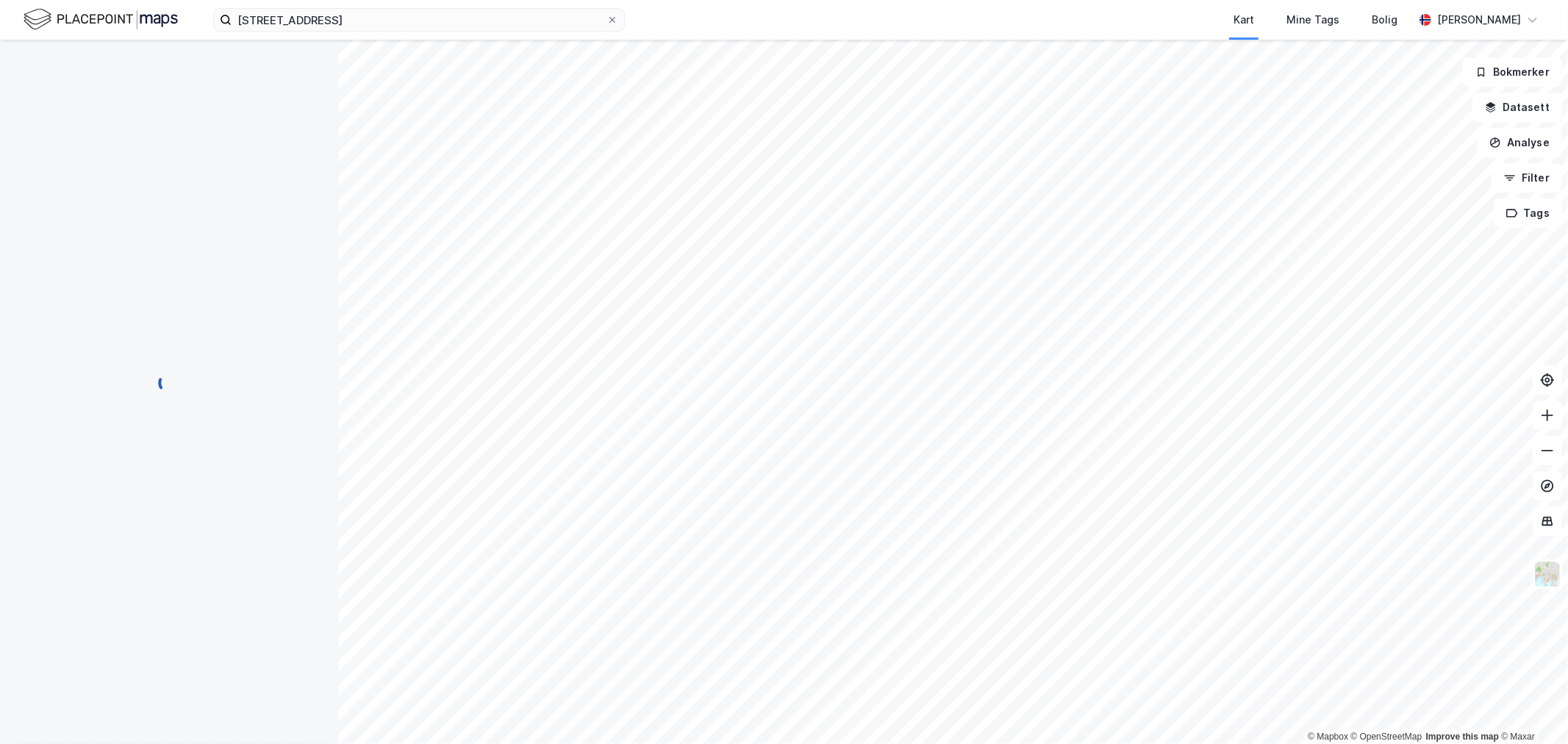
scroll to position [6, 0]
